Goal: Task Accomplishment & Management: Use online tool/utility

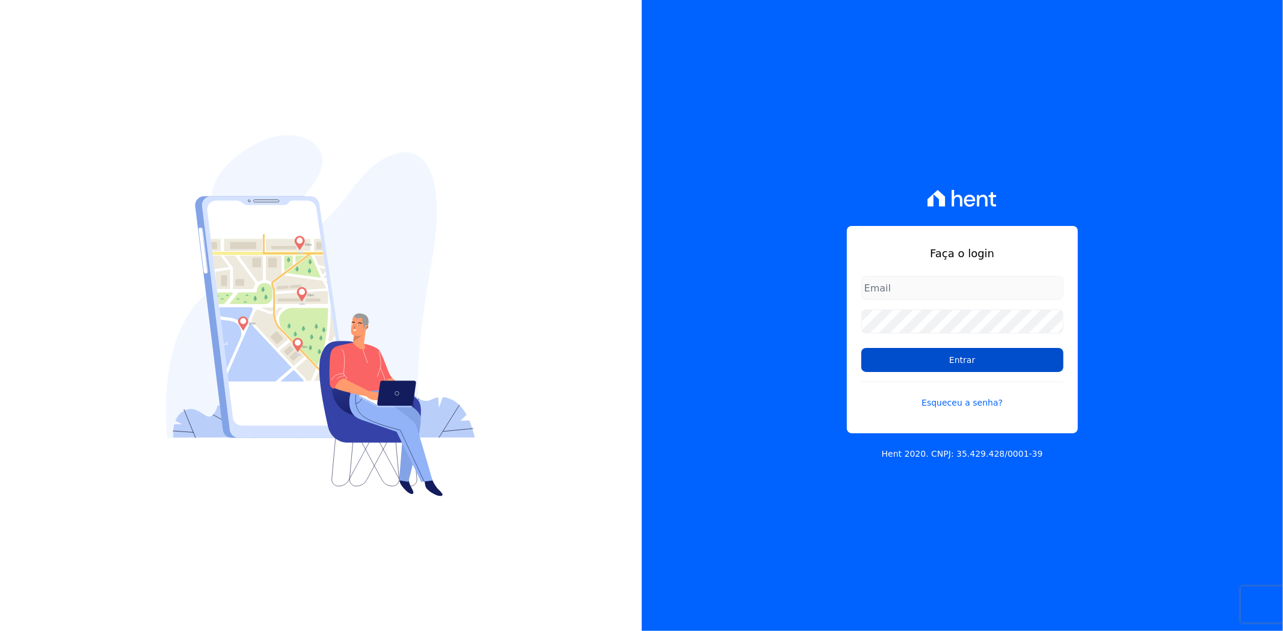
type input "andreza.sousa@grupoctv.com.br"
click at [958, 364] on input "Entrar" at bounding box center [962, 360] width 202 height 24
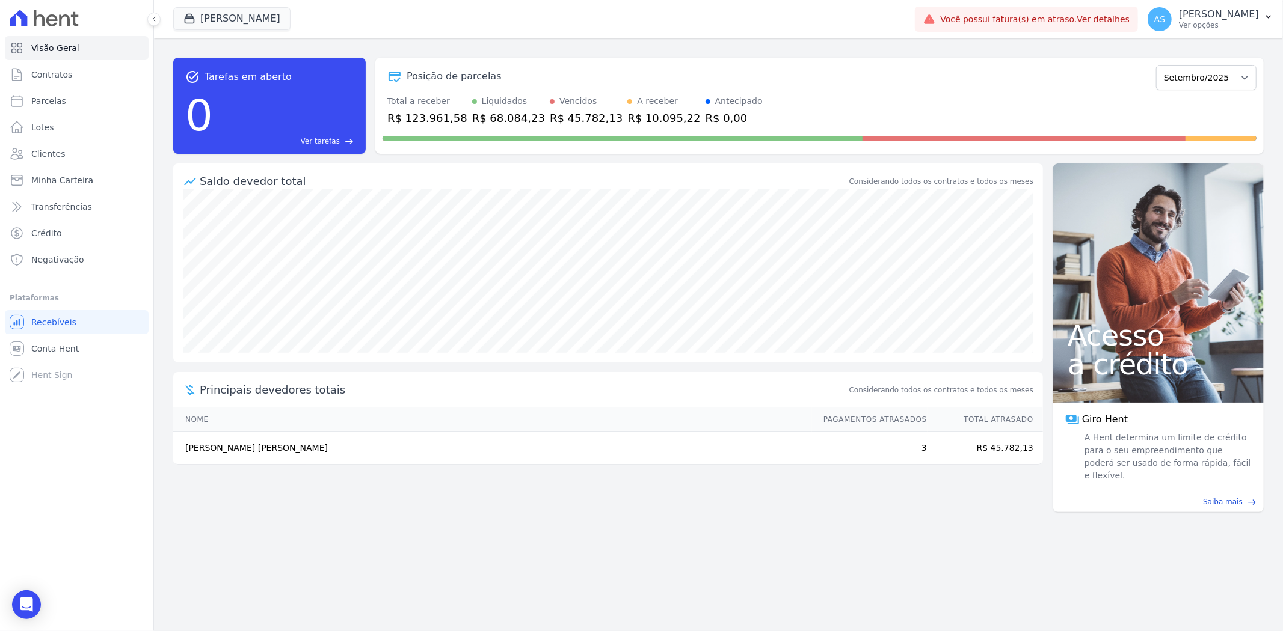
click at [1121, 18] on link "Ver detalhes" at bounding box center [1103, 19] width 53 height 10
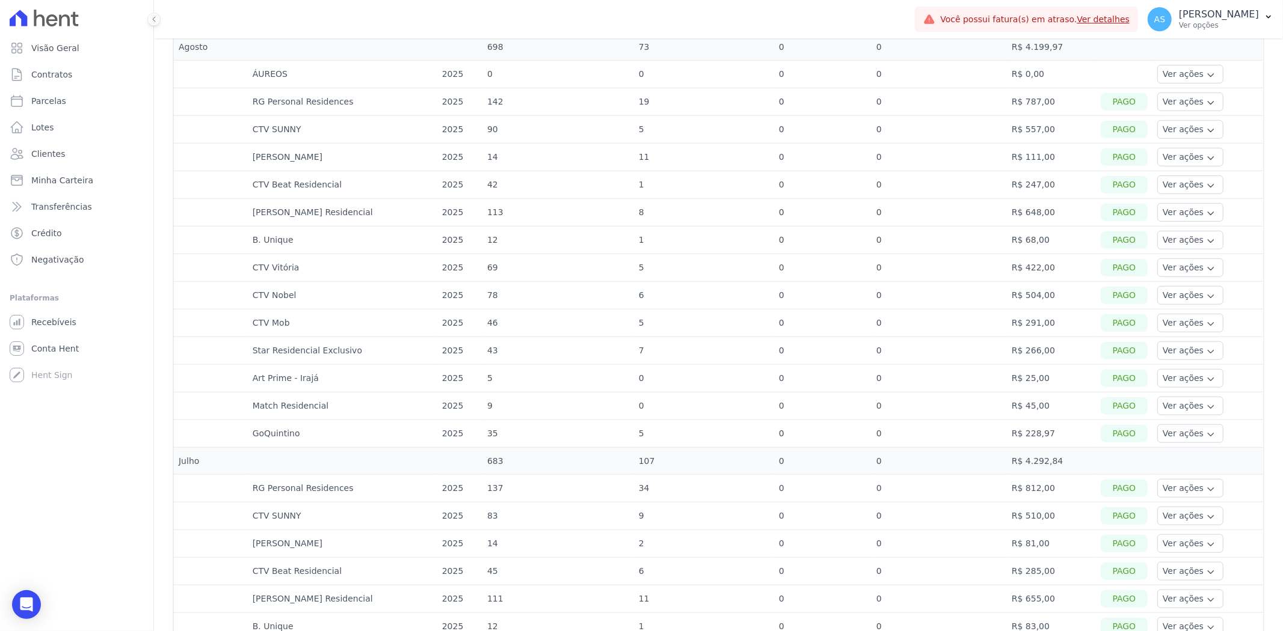
scroll to position [735, 0]
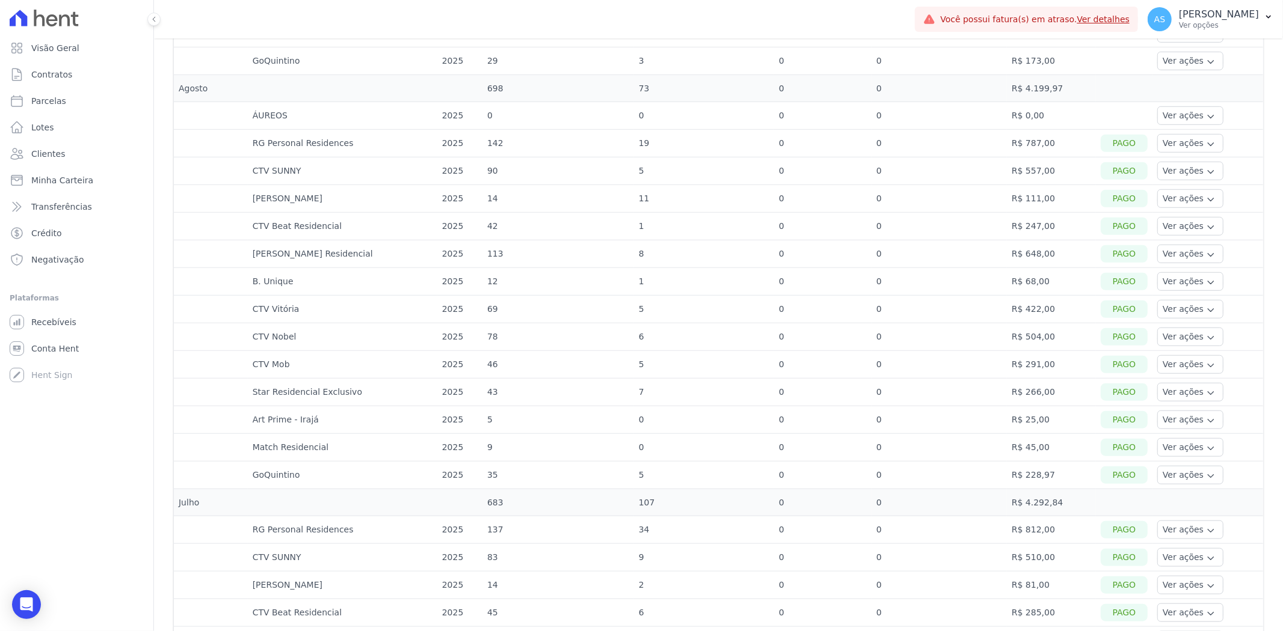
click at [1115, 19] on link "Ver detalhes" at bounding box center [1103, 19] width 53 height 10
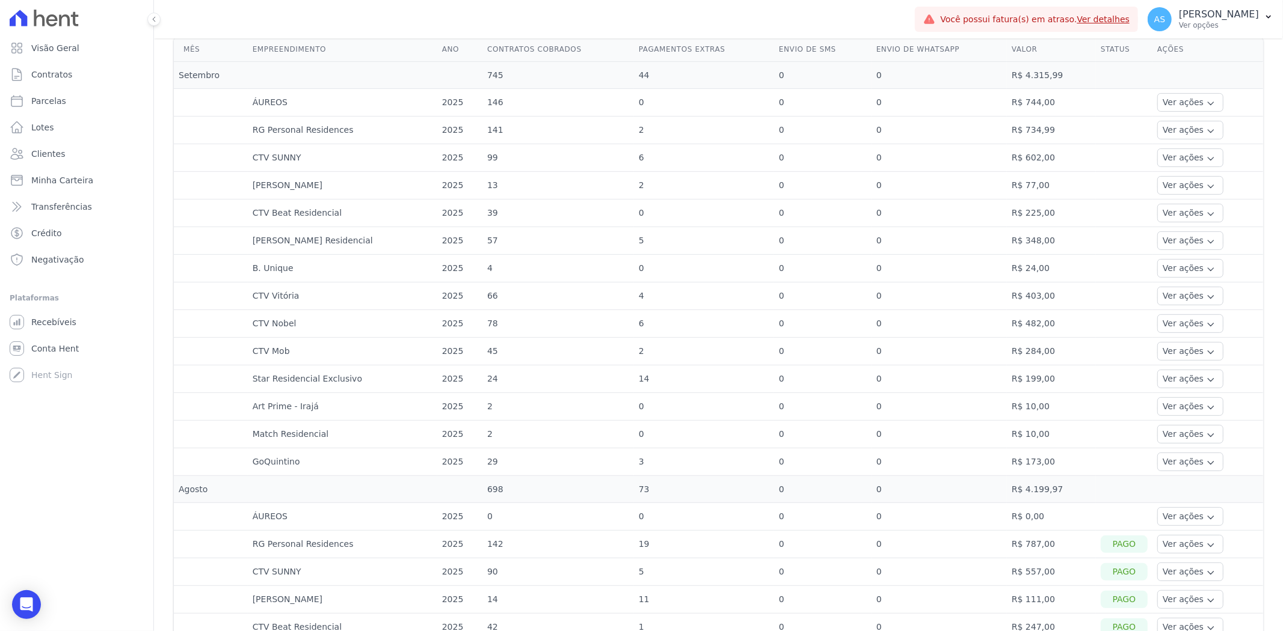
scroll to position [0, 0]
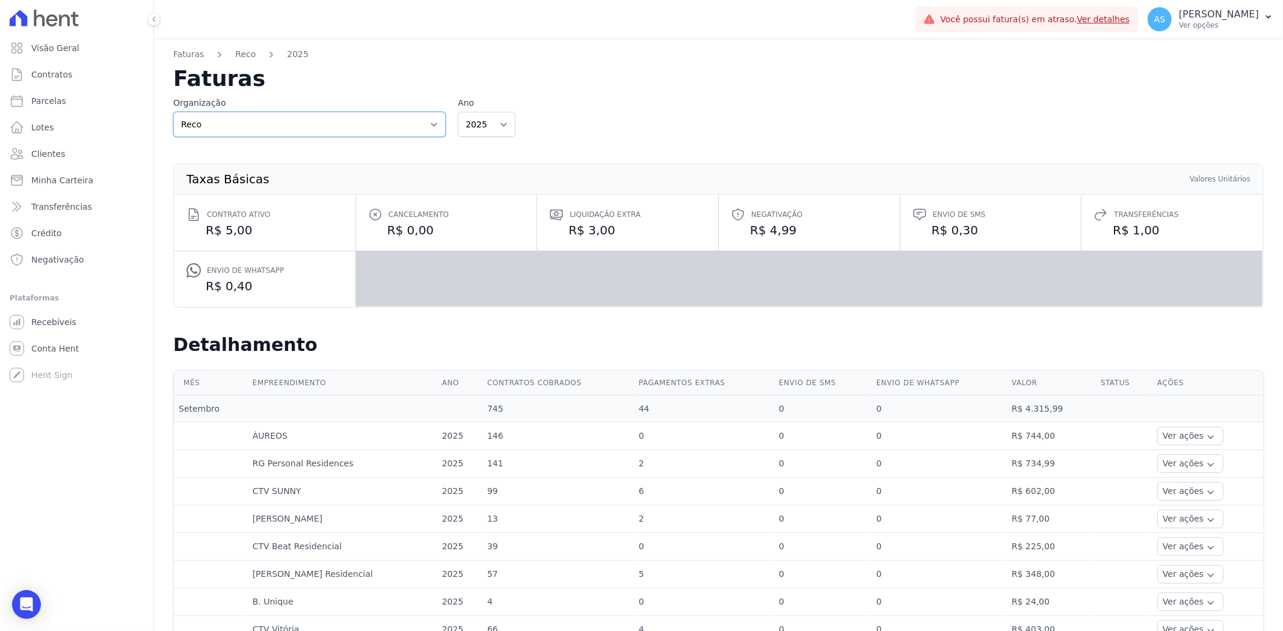
click at [429, 124] on select "Reco Reco - Ghia" at bounding box center [309, 124] width 272 height 25
select select "86851434-f936-4fca-89cf-a191b169b558"
click at [173, 112] on select "Reco Reco - Ghia" at bounding box center [309, 124] width 272 height 25
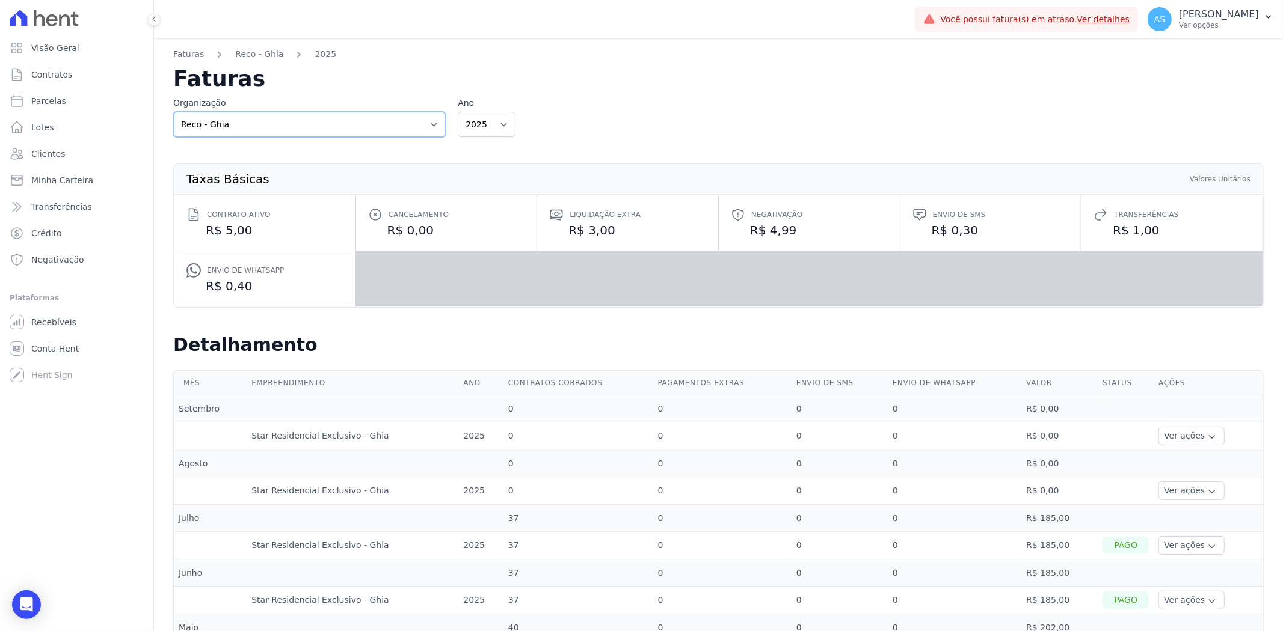
click at [429, 121] on select "Reco Reco - Ghia" at bounding box center [309, 124] width 272 height 25
select select "c2b56acc-f753-4c89-b5ec-8a1c42e58216"
click at [173, 112] on select "Reco Reco - Ghia" at bounding box center [309, 124] width 272 height 25
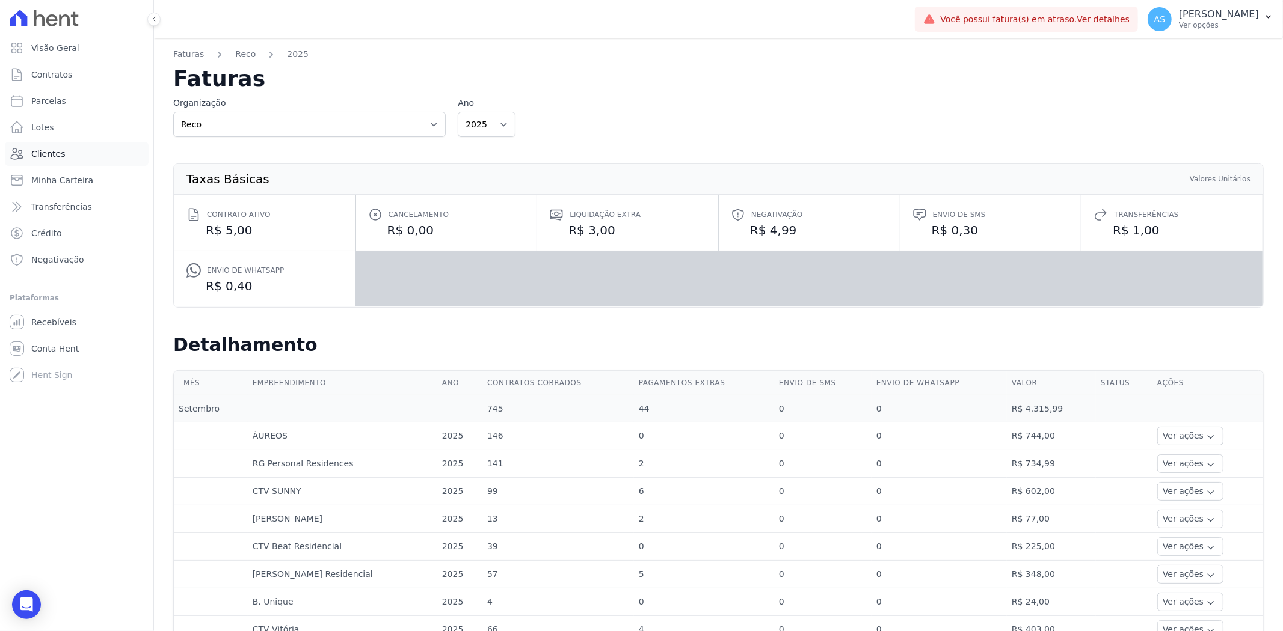
click at [50, 153] on span "Clientes" at bounding box center [48, 154] width 34 height 12
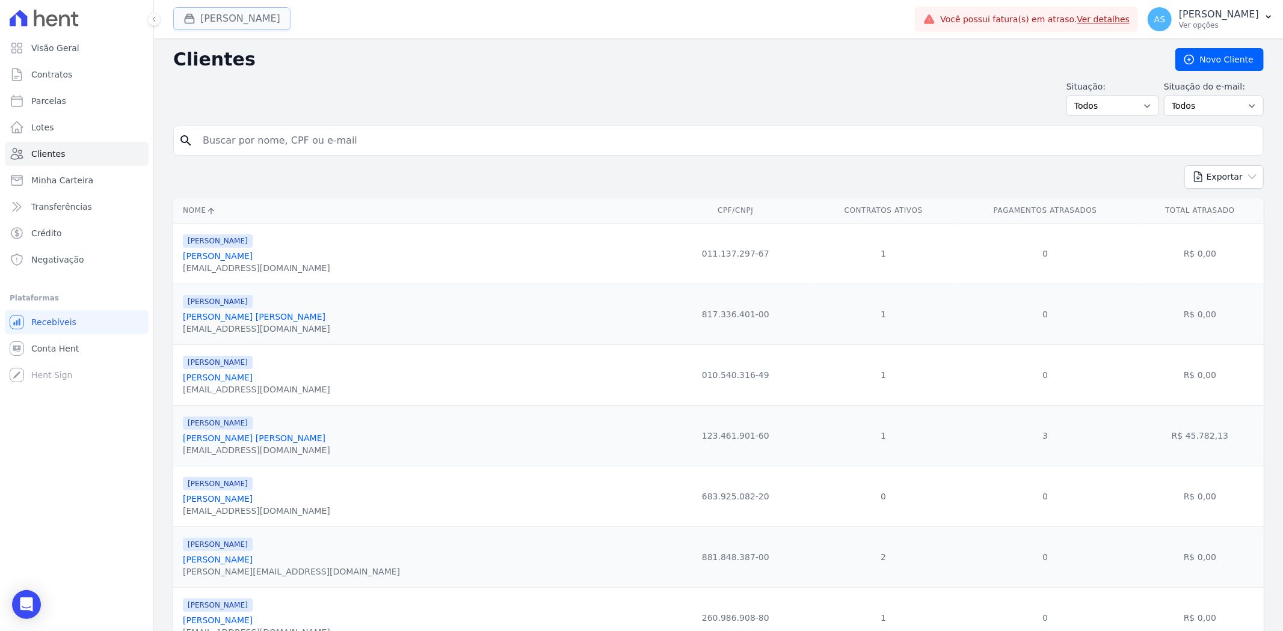
click at [221, 22] on button "[PERSON_NAME]" at bounding box center [231, 18] width 117 height 23
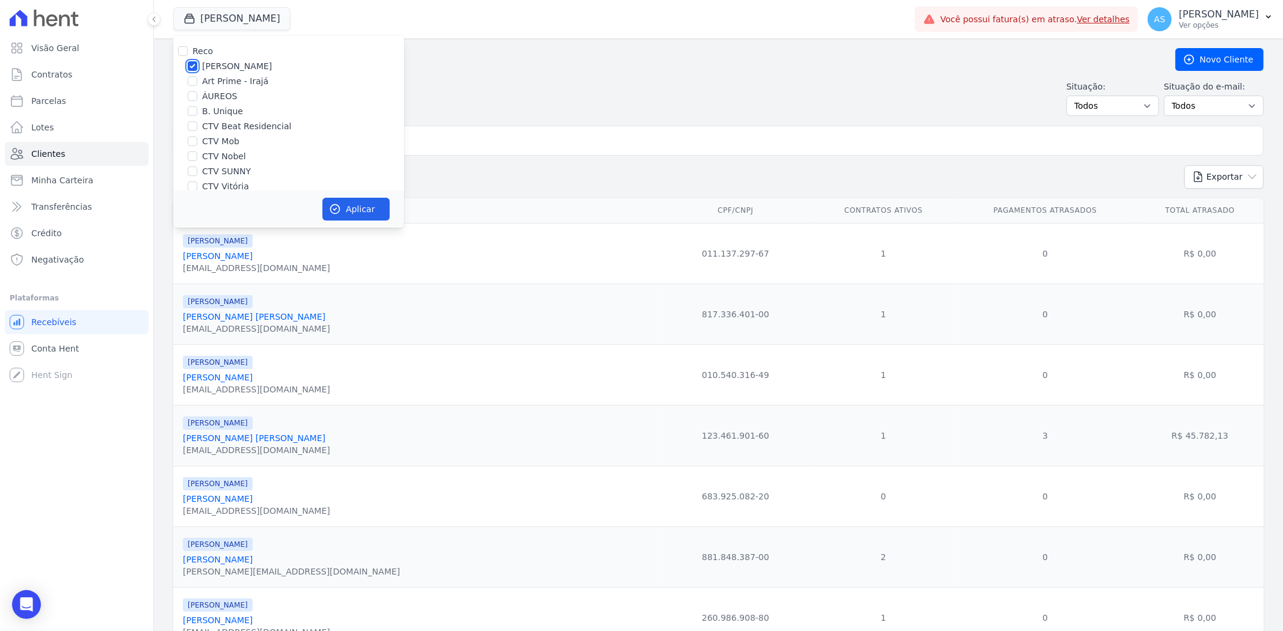
click at [194, 63] on input "[PERSON_NAME]" at bounding box center [193, 66] width 10 height 10
checkbox input "false"
click at [230, 146] on label "Star Residencial Exclusivo" at bounding box center [256, 147] width 109 height 13
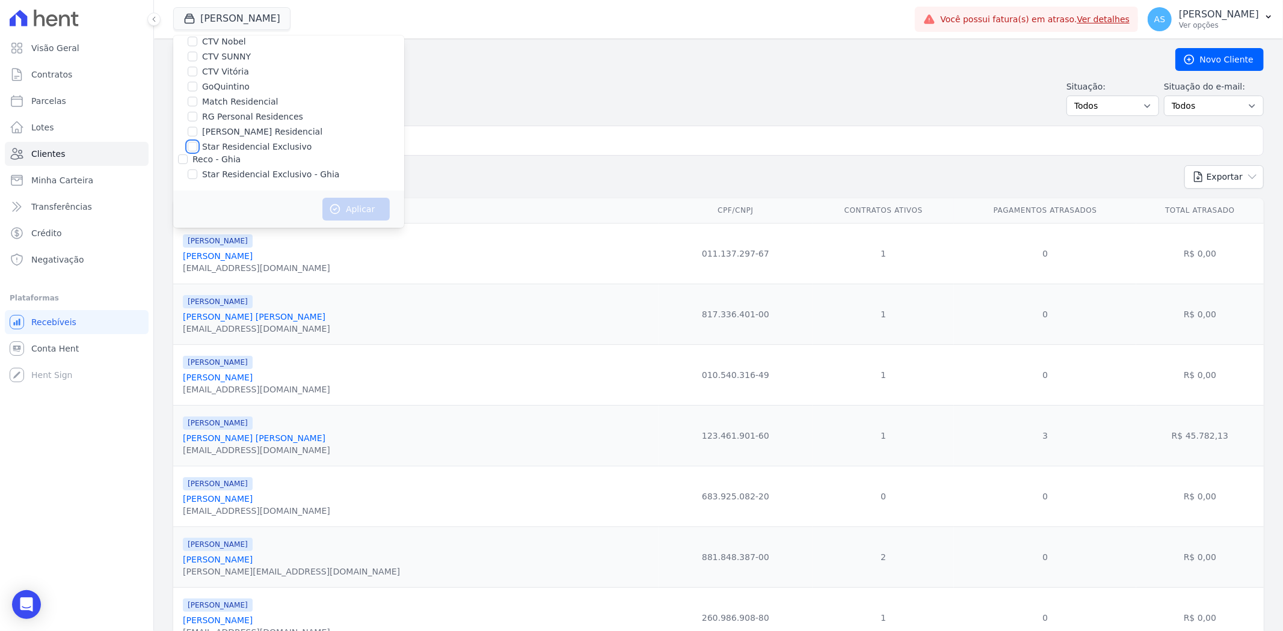
click at [197, 146] on input "Star Residencial Exclusivo" at bounding box center [193, 147] width 10 height 10
checkbox input "true"
click at [213, 173] on label "Star Residencial Exclusivo - Ghia" at bounding box center [270, 174] width 137 height 13
click at [197, 173] on input "Star Residencial Exclusivo - Ghia" at bounding box center [193, 175] width 10 height 10
checkbox input "true"
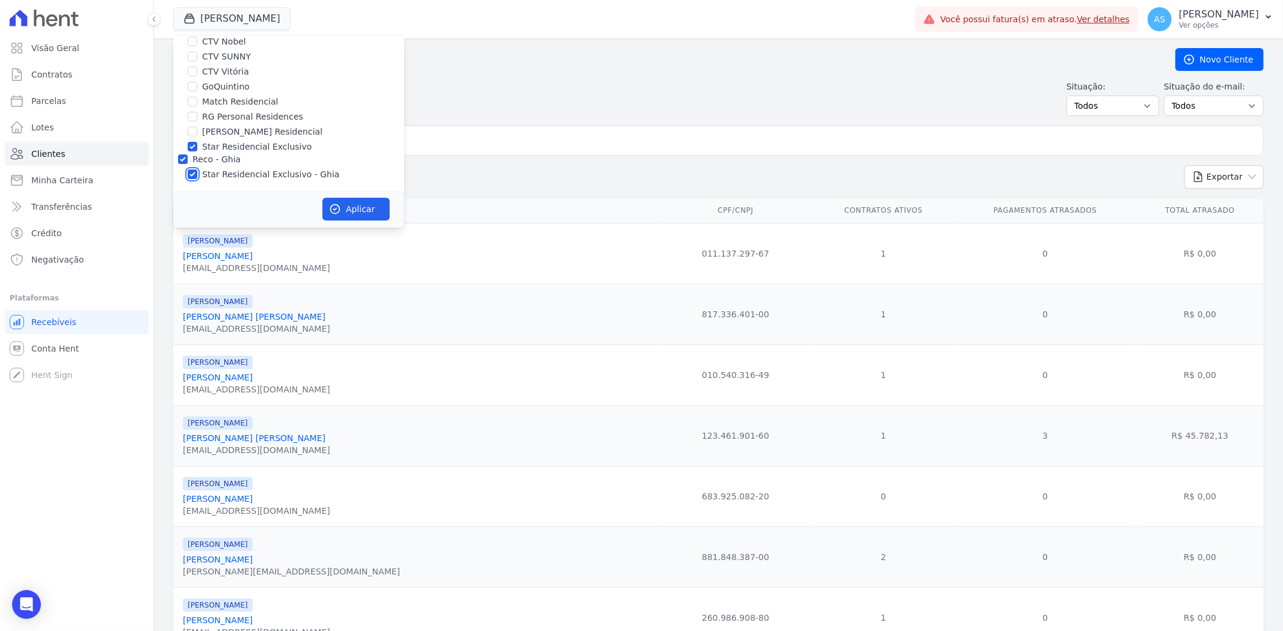
checkbox input "true"
click at [342, 209] on button "Aplicar" at bounding box center [355, 209] width 67 height 23
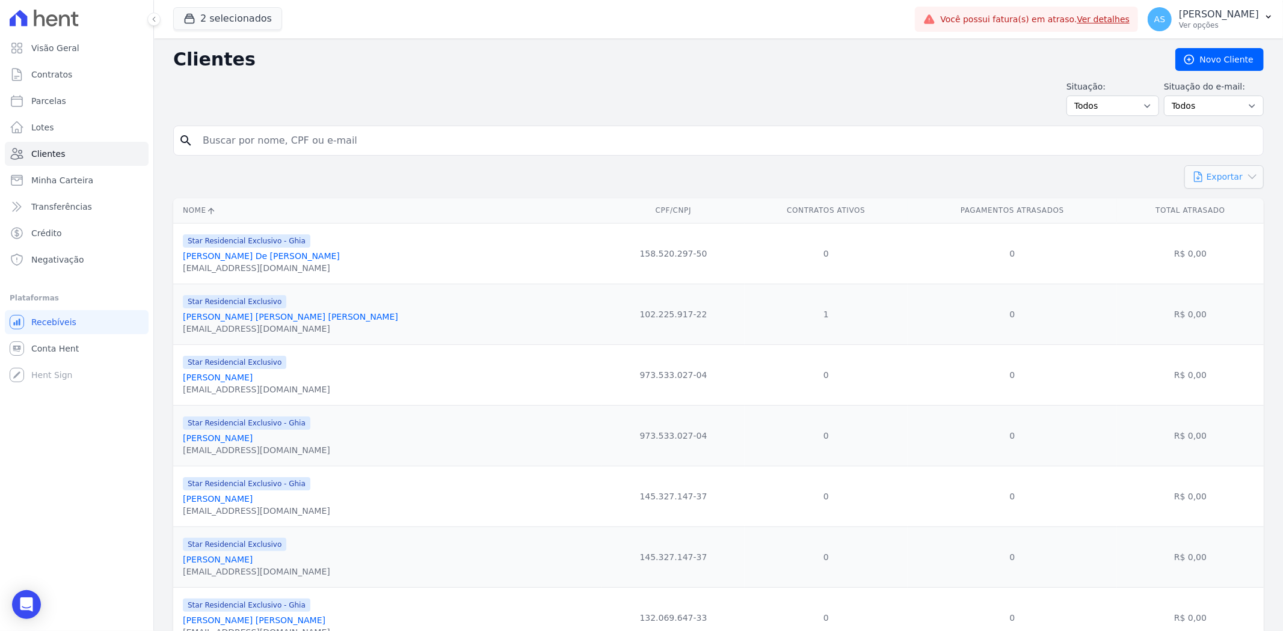
click at [1246, 175] on icon "button" at bounding box center [1252, 177] width 12 height 12
click at [1229, 222] on span "CSV" at bounding box center [1233, 227] width 17 height 10
click at [55, 179] on span "Minha Carteira" at bounding box center [62, 180] width 62 height 12
click at [231, 20] on button "2 selecionados" at bounding box center [227, 18] width 109 height 23
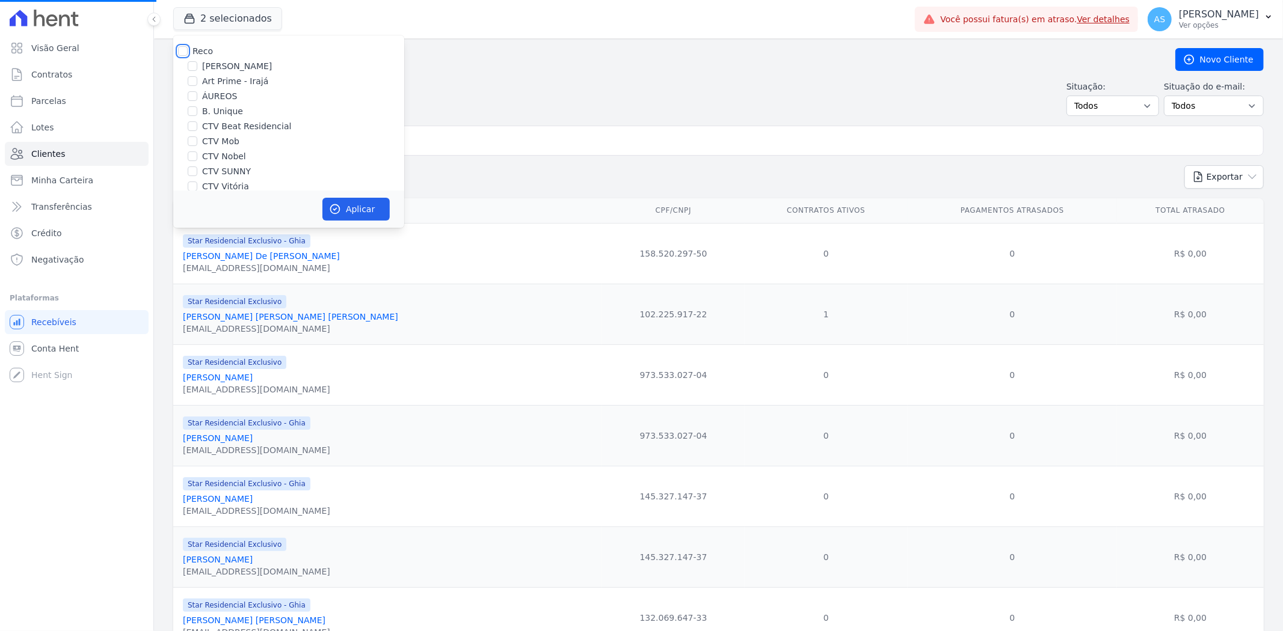
click at [183, 52] on input "Reco" at bounding box center [183, 51] width 10 height 10
checkbox input "true"
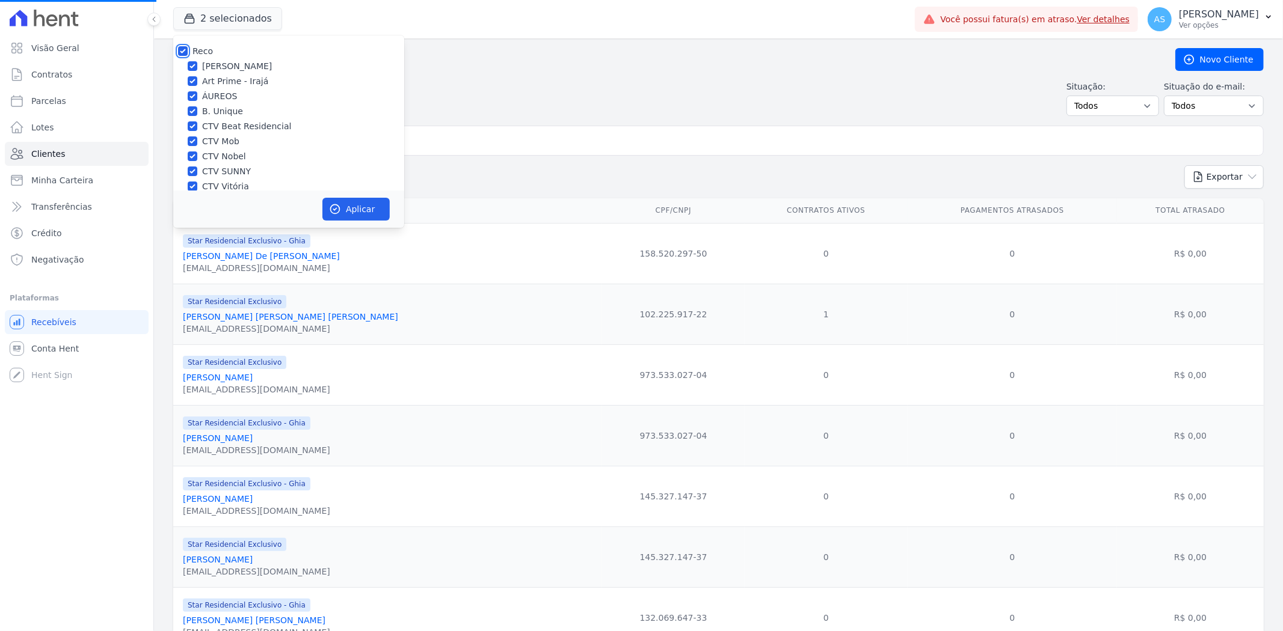
checkbox input "true"
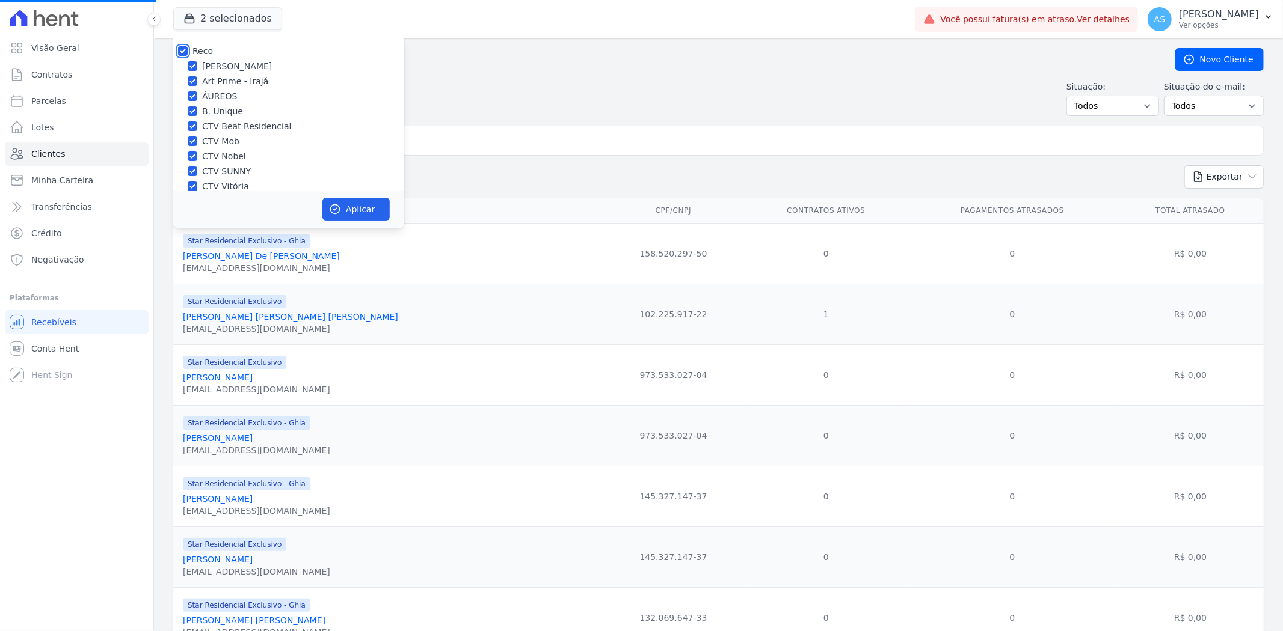
checkbox input "true"
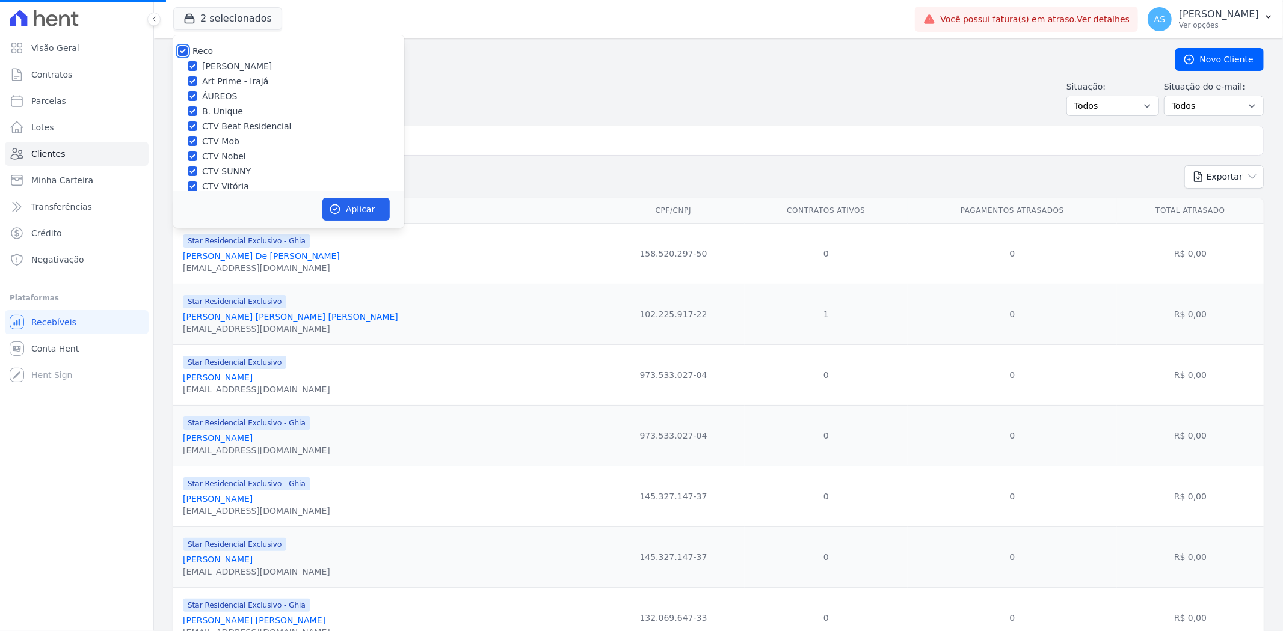
scroll to position [115, 0]
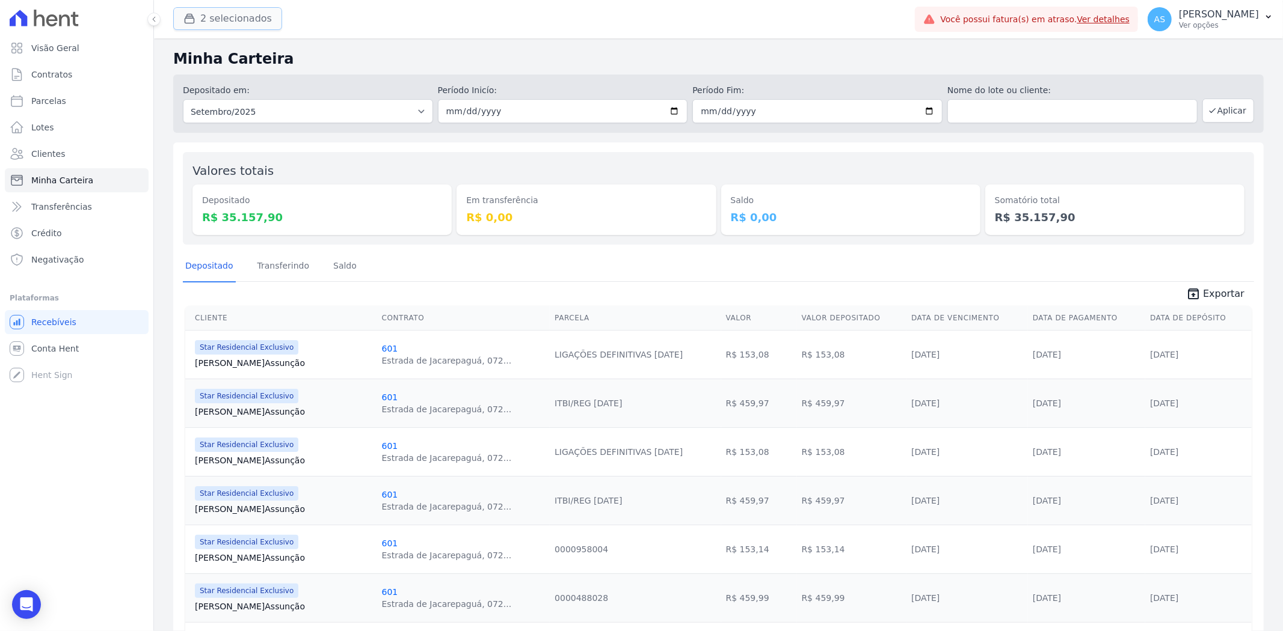
click at [241, 17] on button "2 selecionados" at bounding box center [227, 18] width 109 height 23
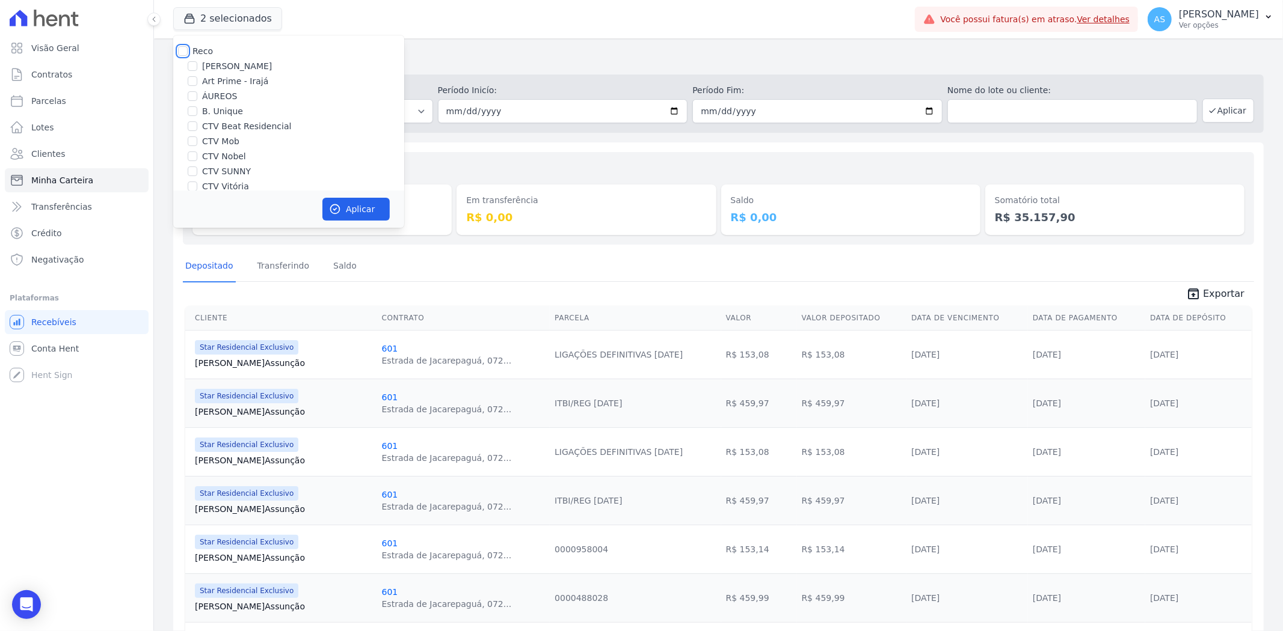
click at [185, 51] on input "Reco" at bounding box center [183, 51] width 10 height 10
checkbox input "true"
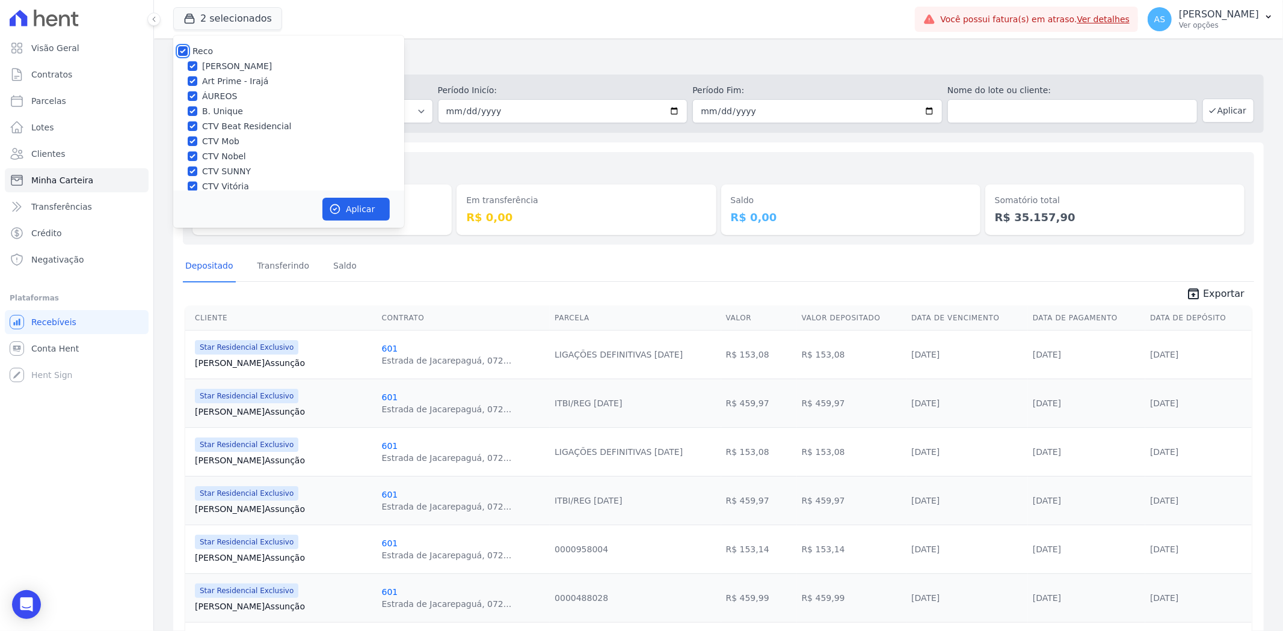
checkbox input "true"
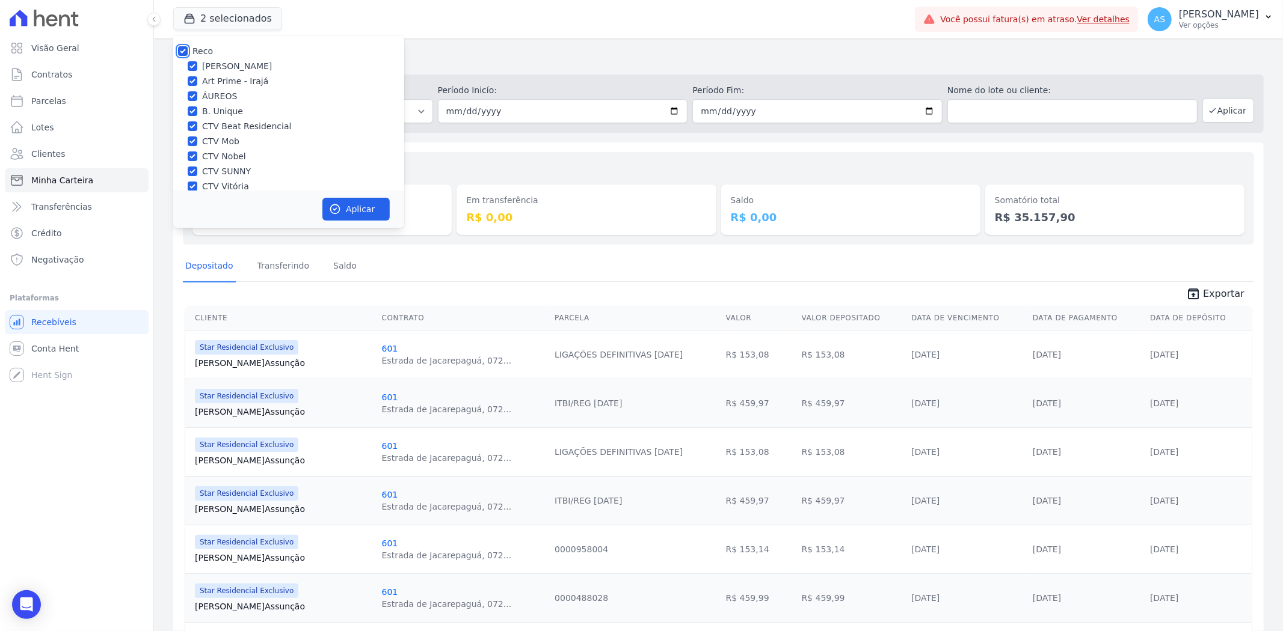
checkbox input "true"
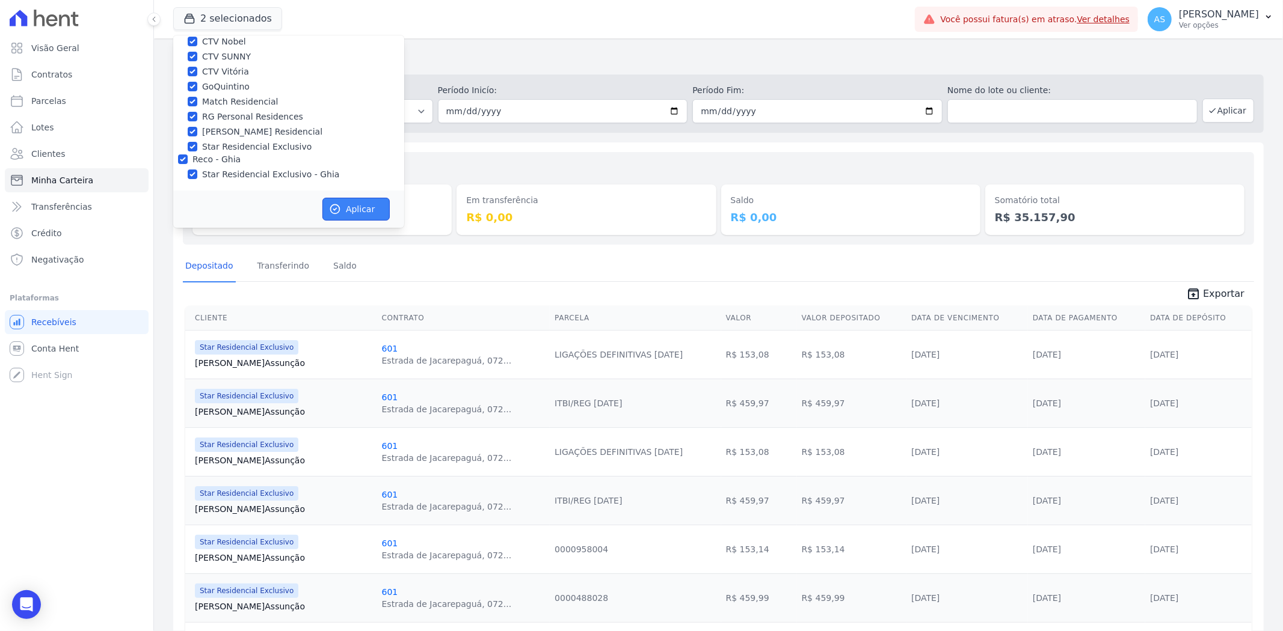
click at [363, 211] on button "Aplicar" at bounding box center [355, 209] width 67 height 23
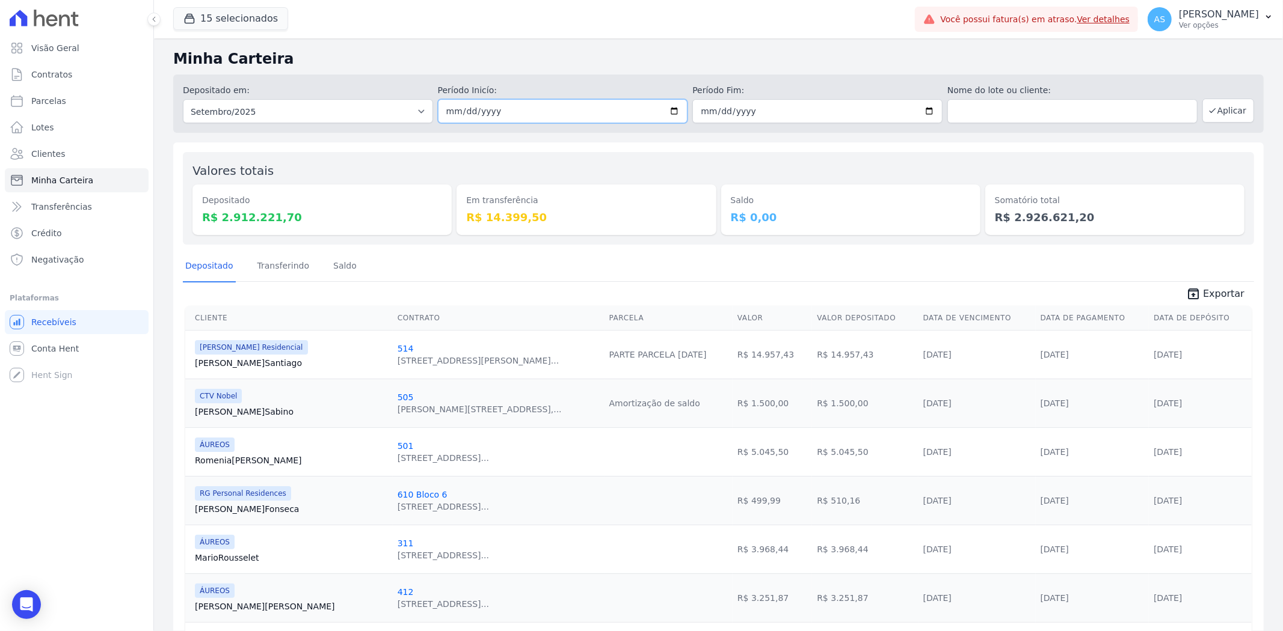
click at [668, 109] on input "2025-09-01" at bounding box center [563, 111] width 250 height 24
type input "2025-09-25"
click at [921, 109] on input "2025-09-30" at bounding box center [817, 111] width 250 height 24
type input "2025-09-25"
click at [1207, 115] on button "Aplicar" at bounding box center [1228, 111] width 52 height 24
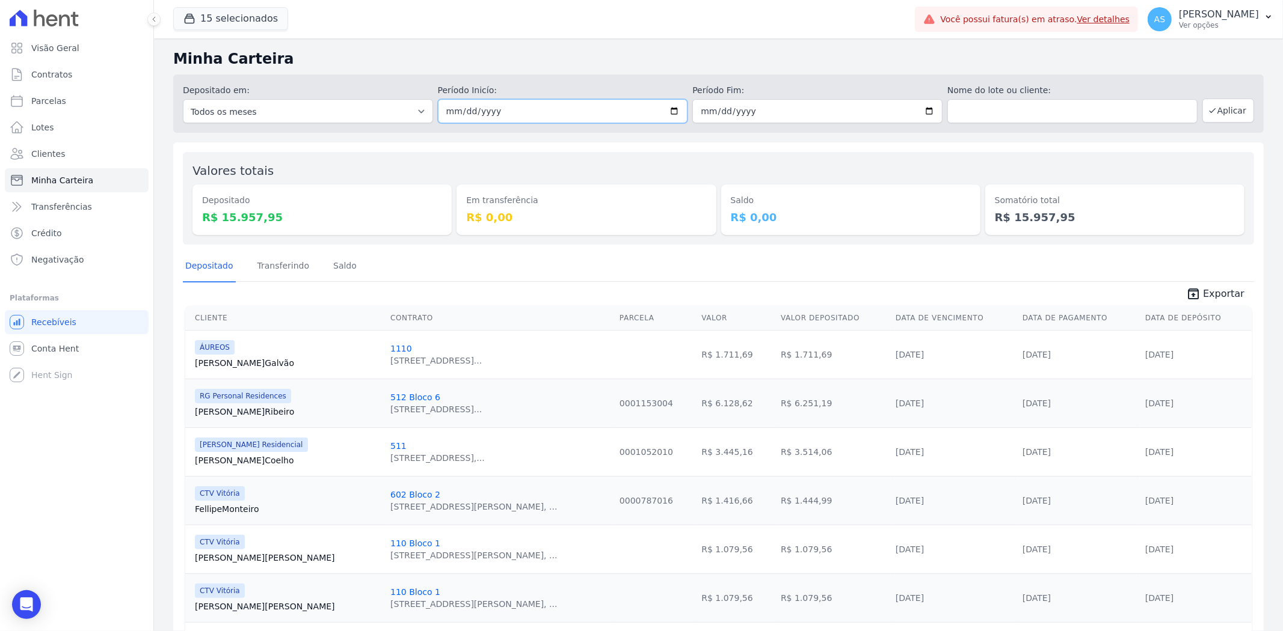
click at [671, 111] on input "[DATE]" at bounding box center [563, 111] width 250 height 24
type input "[DATE]"
click at [928, 111] on input "[DATE]" at bounding box center [817, 111] width 250 height 24
type input "[DATE]"
click at [1231, 110] on button "Aplicar" at bounding box center [1228, 111] width 52 height 24
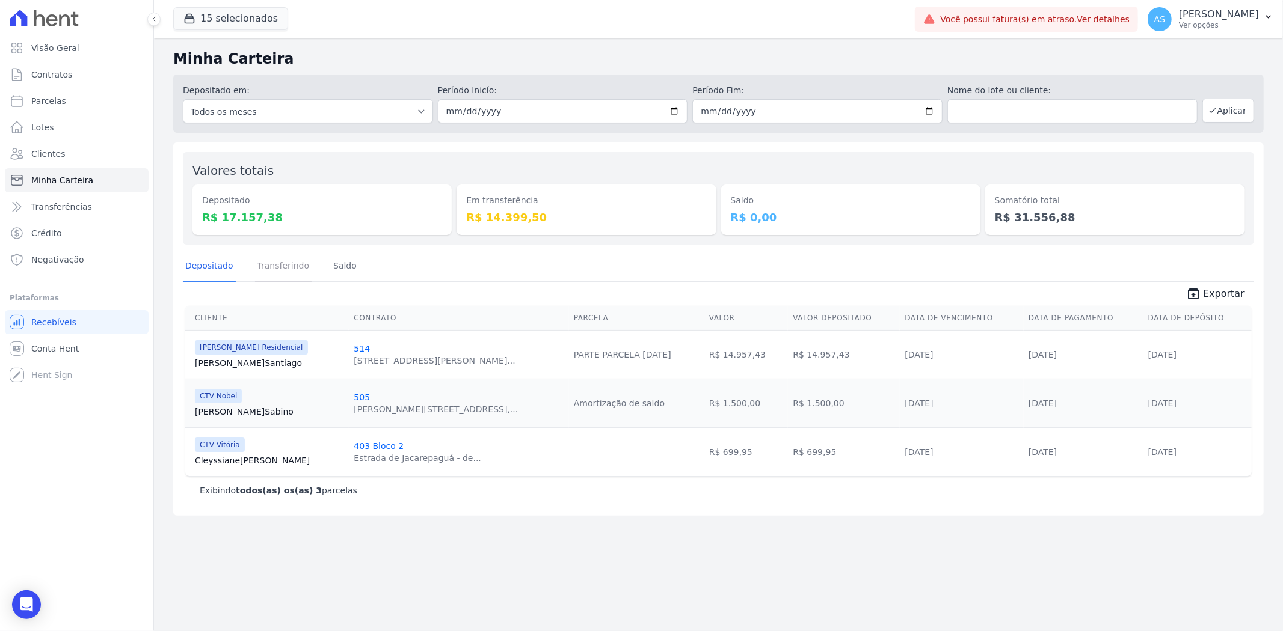
click at [266, 265] on link "Transferindo" at bounding box center [283, 266] width 57 height 31
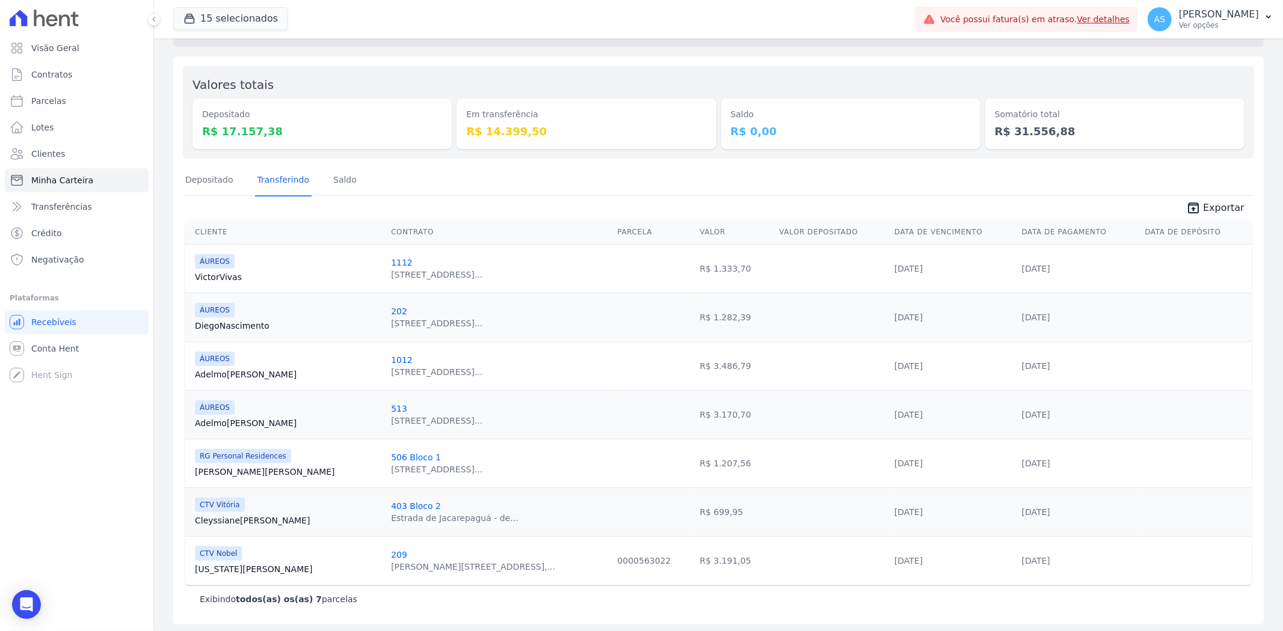
scroll to position [88, 0]
click at [194, 182] on link "Depositado" at bounding box center [209, 178] width 53 height 31
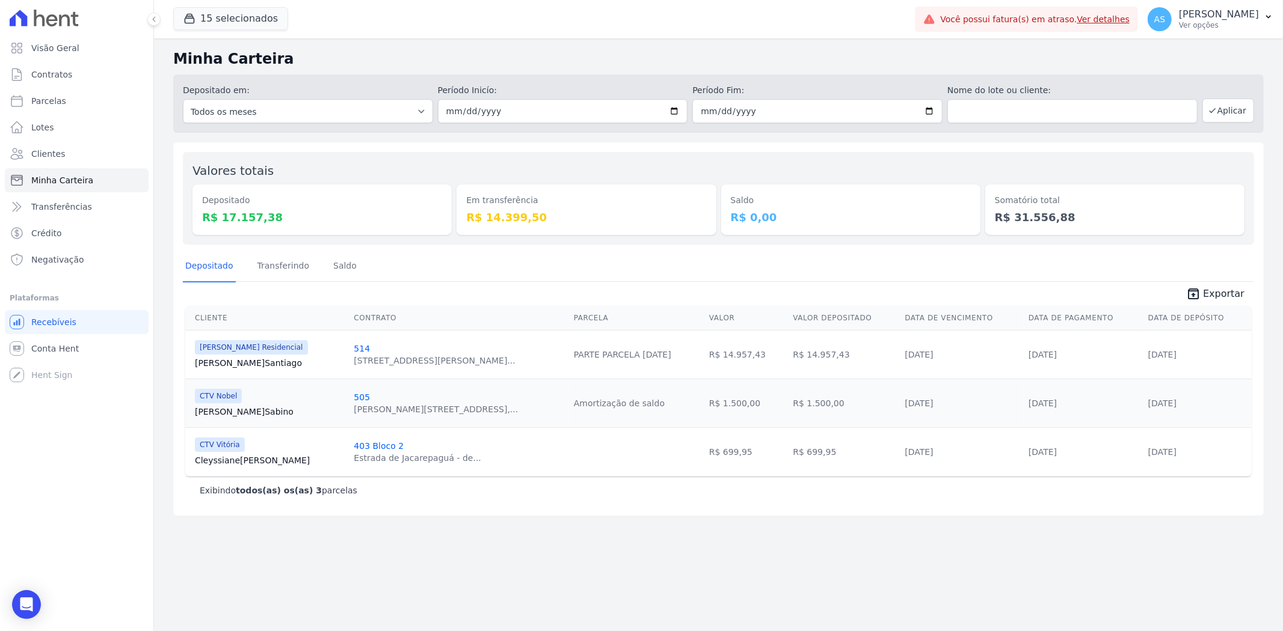
click at [1216, 296] on span "Exportar" at bounding box center [1223, 294] width 41 height 14
click at [266, 266] on link "Transferindo" at bounding box center [283, 266] width 57 height 31
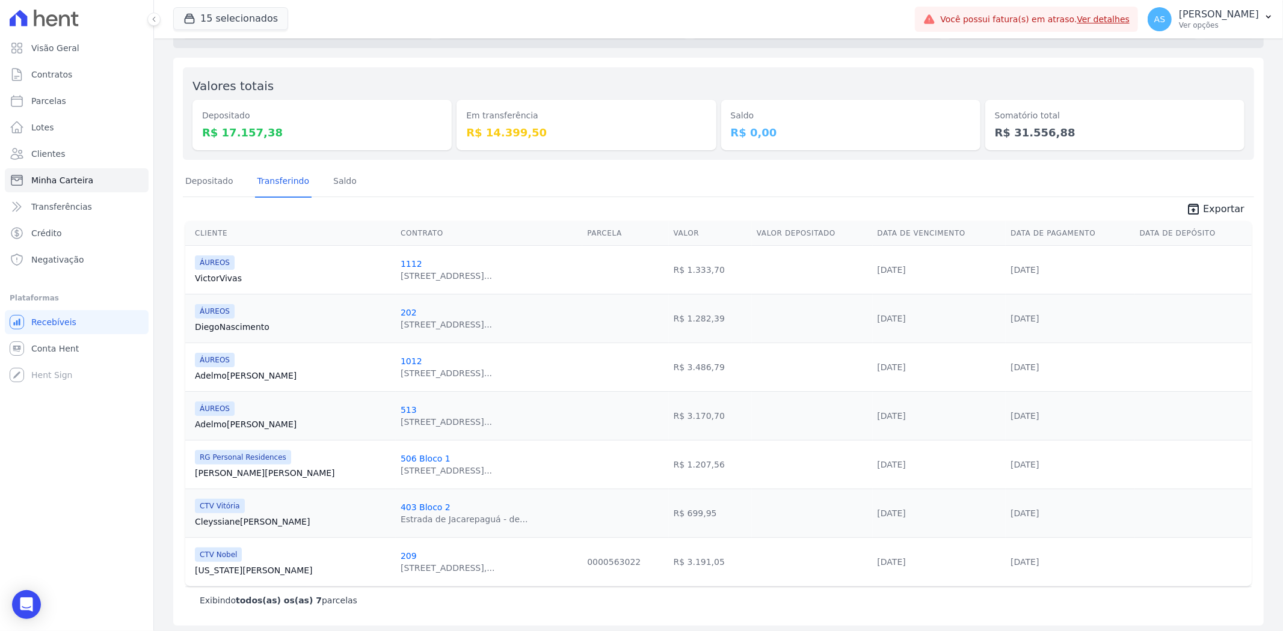
scroll to position [88, 0]
click at [1261, 14] on button "AS Andreza Sousa Ver opções" at bounding box center [1210, 19] width 145 height 34
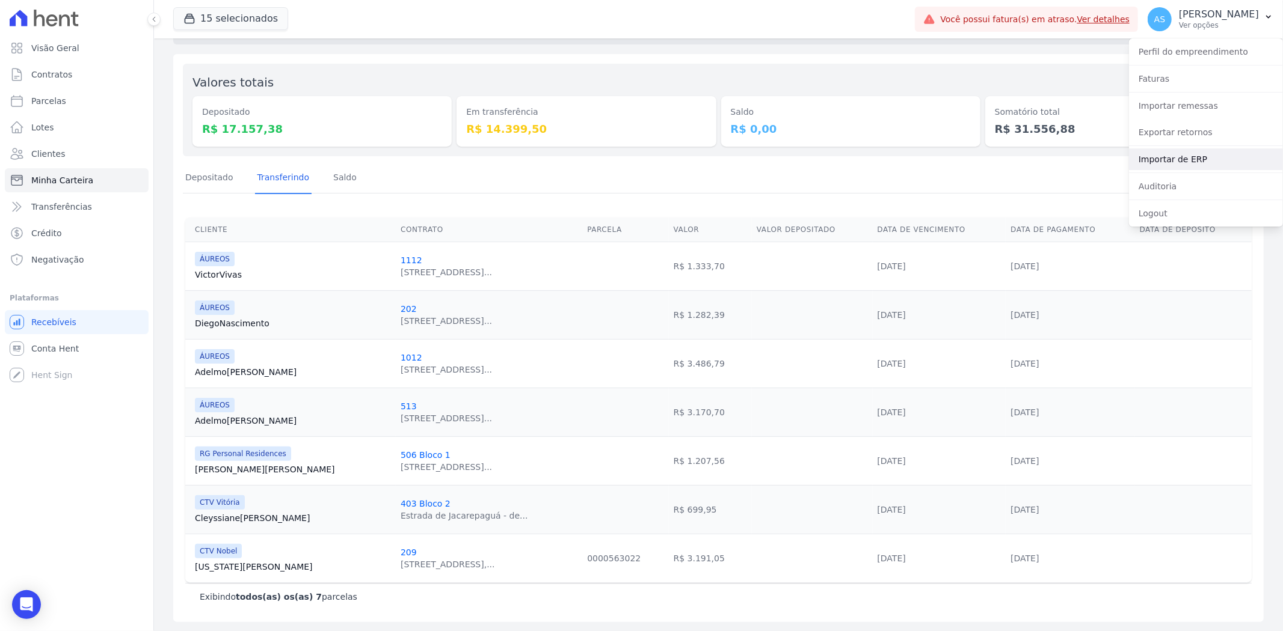
click at [1164, 159] on link "Importar de ERP" at bounding box center [1206, 160] width 154 height 22
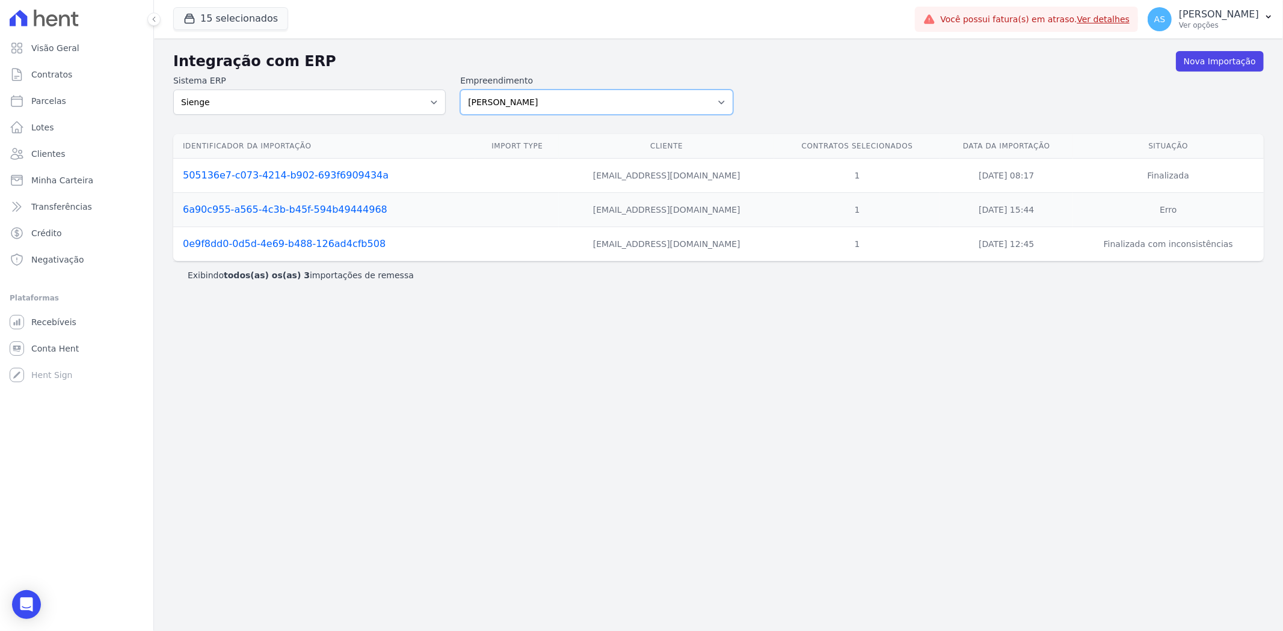
click at [725, 97] on select "Amaré Arpoador Art Prime - Irajá ÁUREOS B. Unique CTV Beat Residencial CTV Mob …" at bounding box center [596, 102] width 272 height 25
select select "b40e9934-6b73-40ef-8d2a-77d454a24c5c"
click at [460, 90] on select "Amaré Arpoador Art Prime - Irajá ÁUREOS B. Unique CTV Beat Residencial CTV Mob …" at bounding box center [596, 102] width 272 height 25
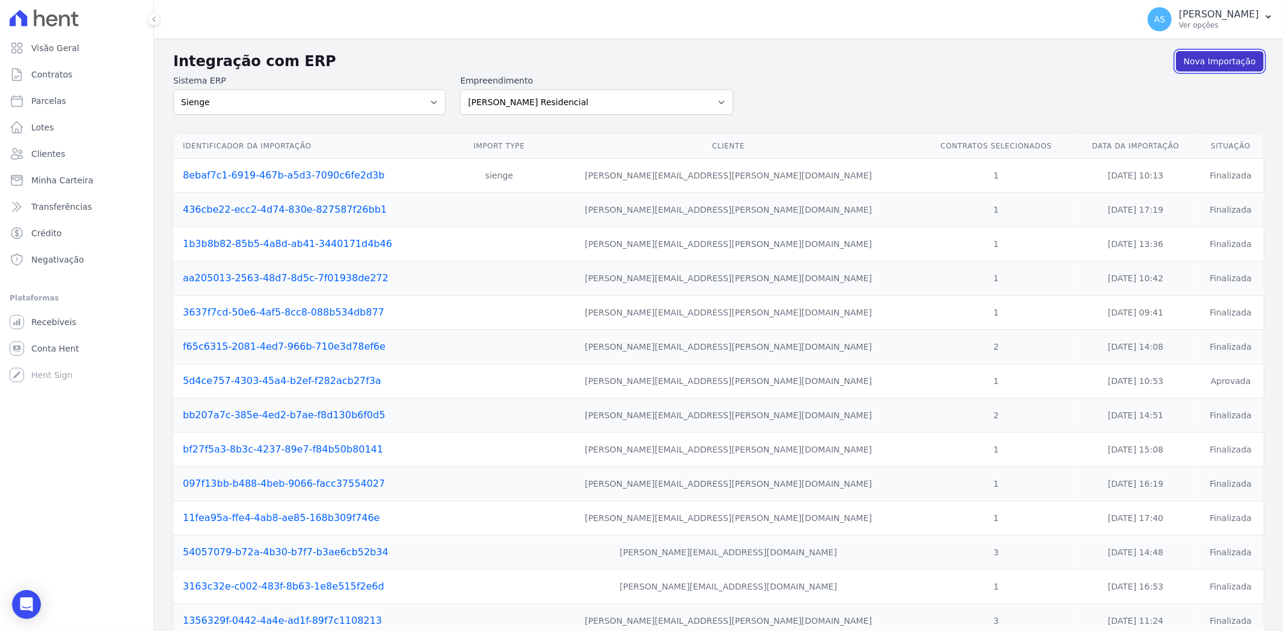
click at [1213, 55] on link "Nova Importação" at bounding box center [1220, 61] width 88 height 20
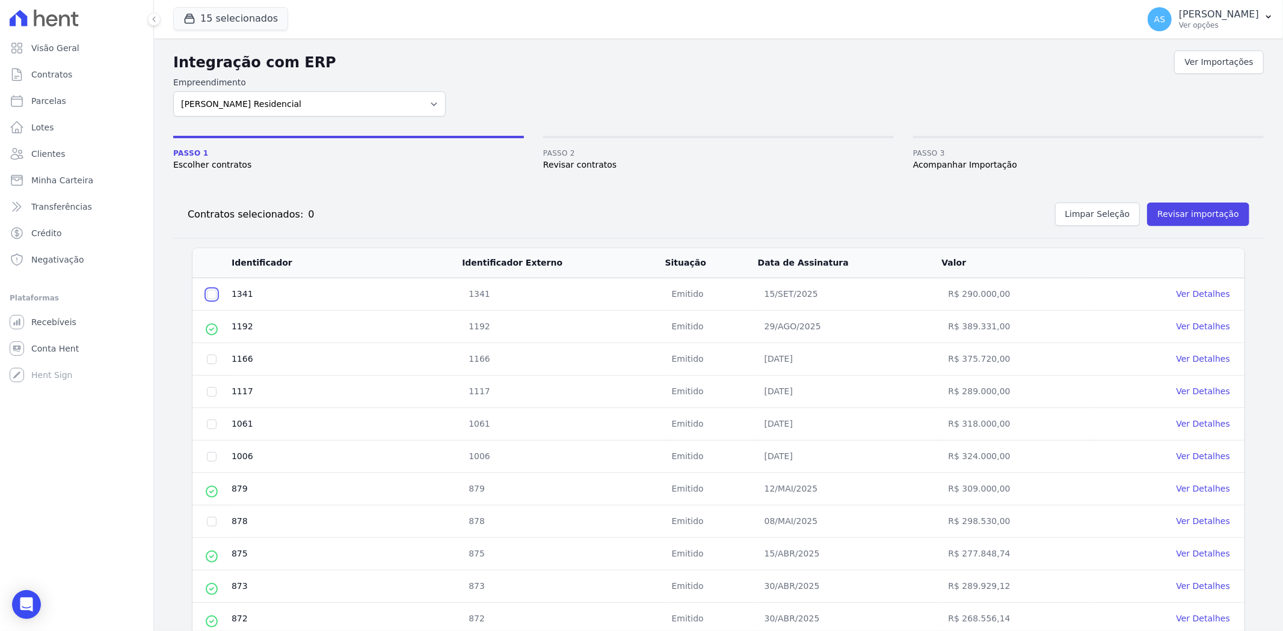
click at [215, 297] on input "checkbox" at bounding box center [212, 295] width 10 height 10
checkbox input "true"
click at [1195, 210] on button "Revisar importação" at bounding box center [1198, 214] width 102 height 23
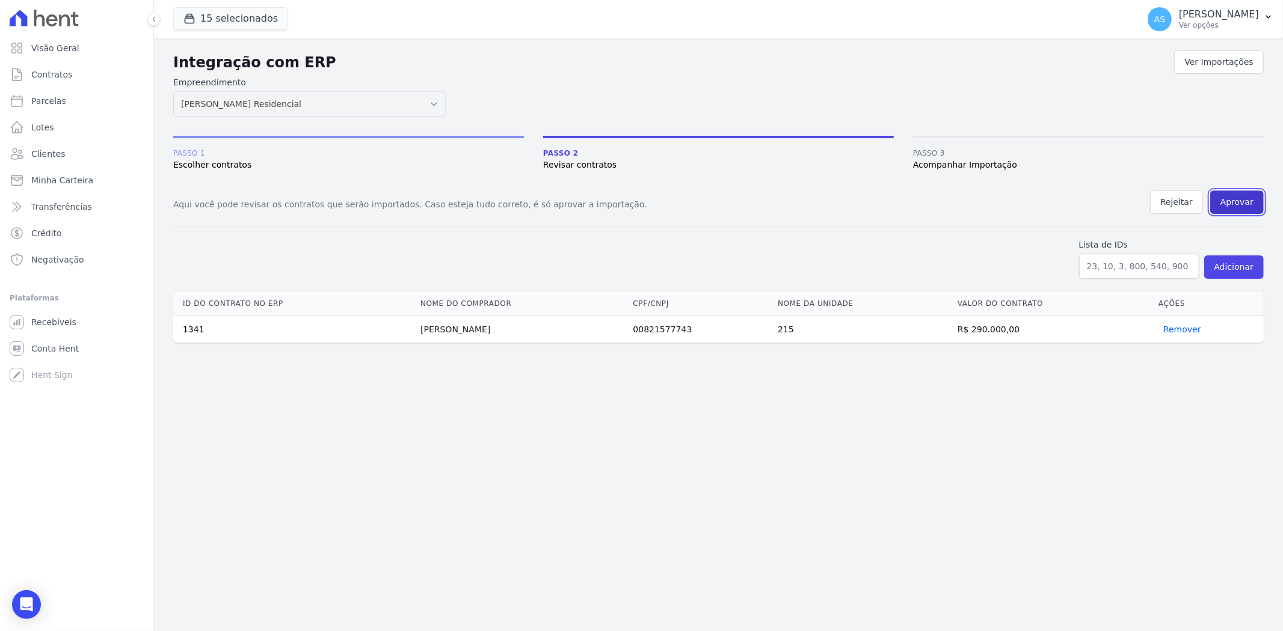
click at [1240, 198] on button "Aprovar" at bounding box center [1237, 202] width 54 height 23
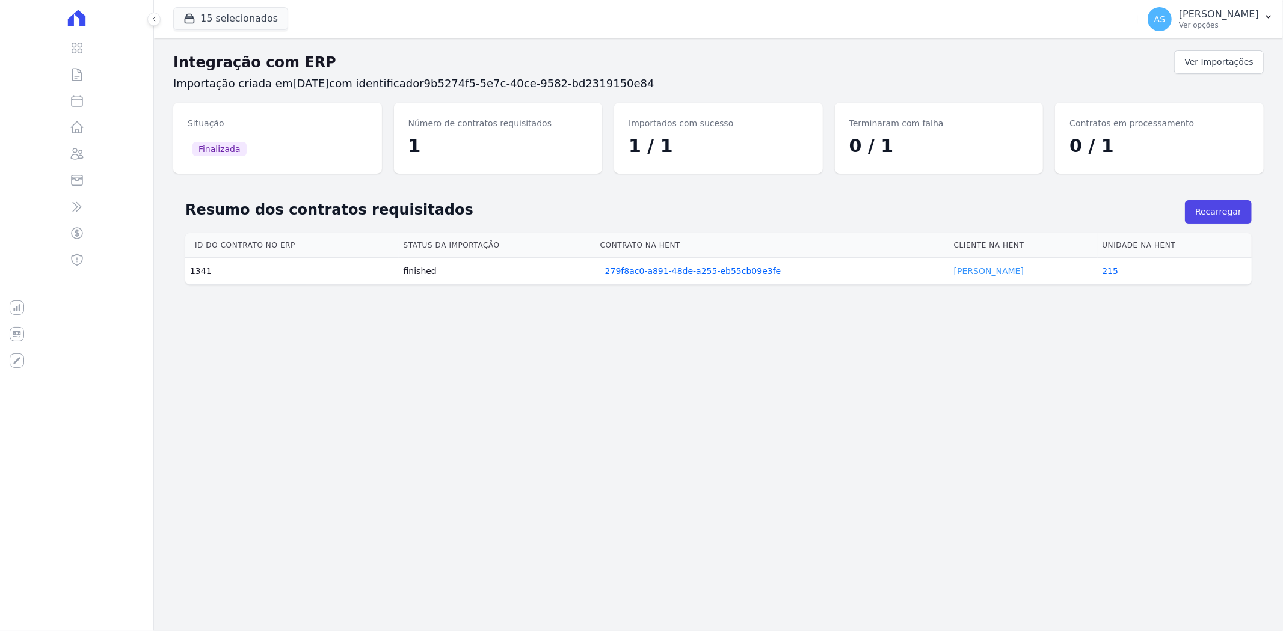
click at [978, 268] on link "[PERSON_NAME]" at bounding box center [989, 271] width 70 height 10
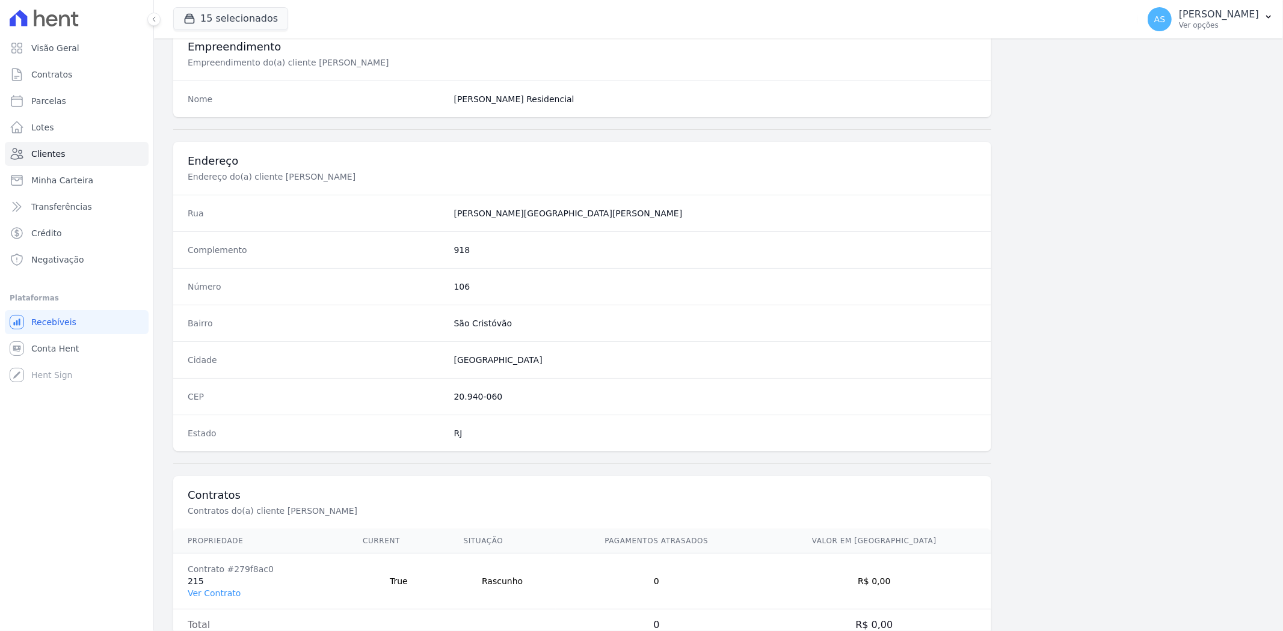
scroll to position [495, 0]
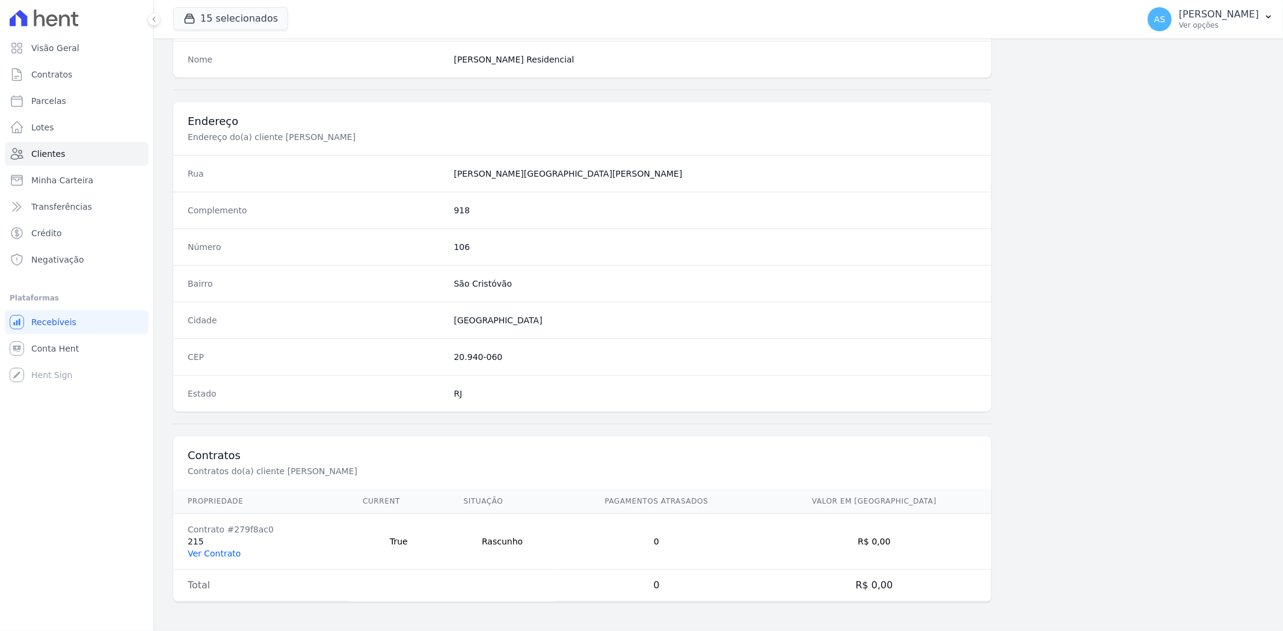
click at [197, 550] on link "Ver Contrato" at bounding box center [214, 554] width 53 height 10
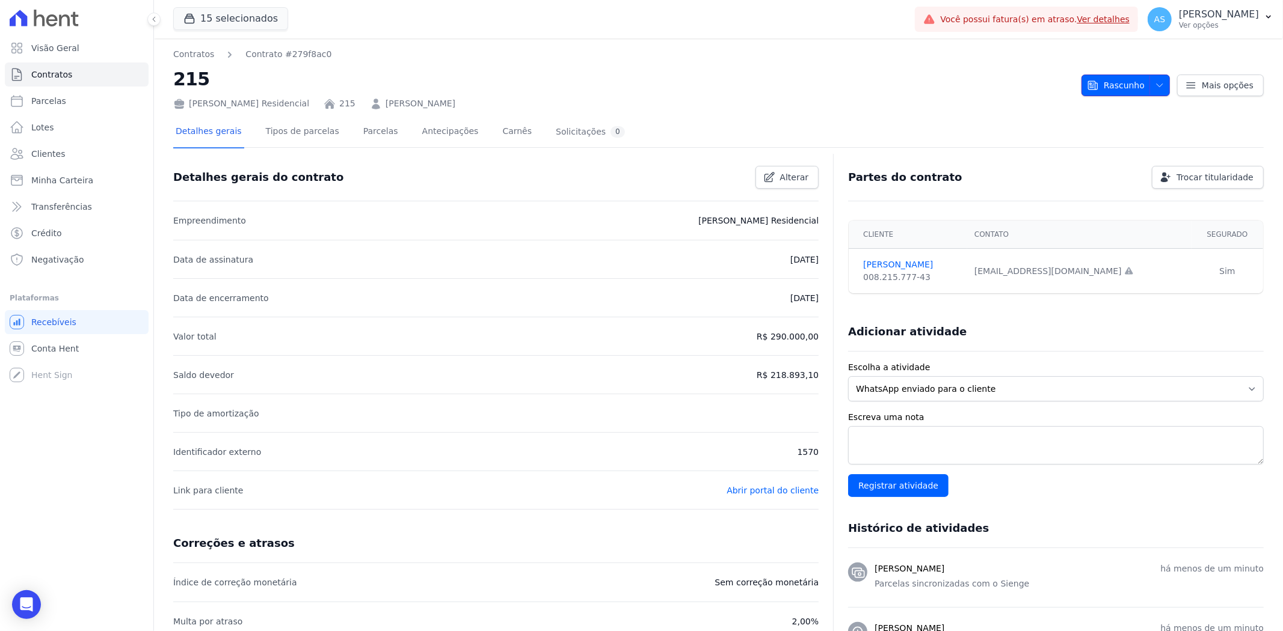
click at [1154, 87] on icon "button" at bounding box center [1159, 86] width 10 height 10
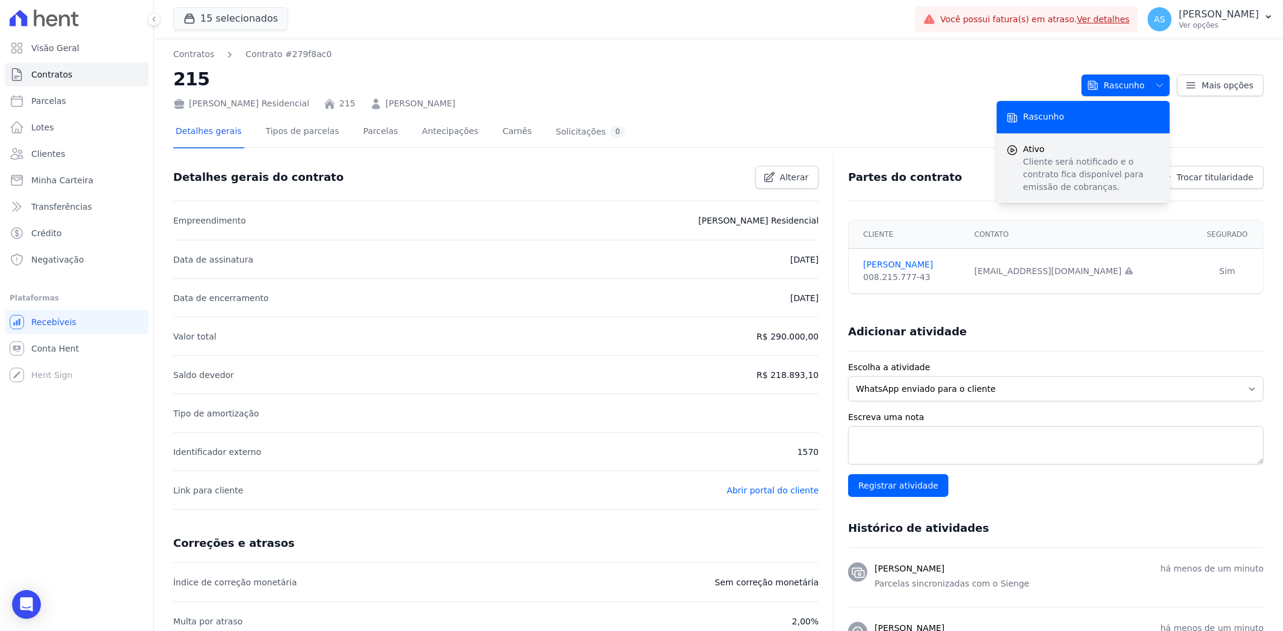
click at [1023, 163] on p "Cliente será notificado e o contrato fica disponível para emissão de cobranças." at bounding box center [1091, 175] width 137 height 38
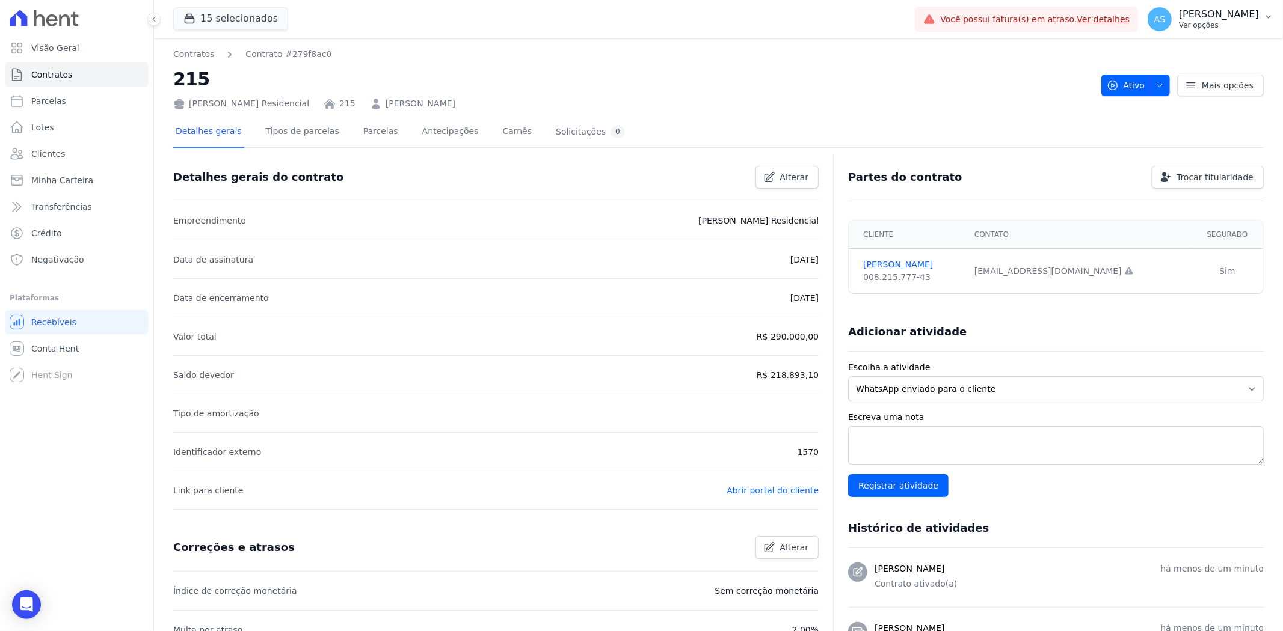
click at [1260, 18] on button "AS [PERSON_NAME] Ver opções" at bounding box center [1210, 19] width 145 height 34
click at [1168, 166] on link "Importar de ERP" at bounding box center [1206, 160] width 154 height 22
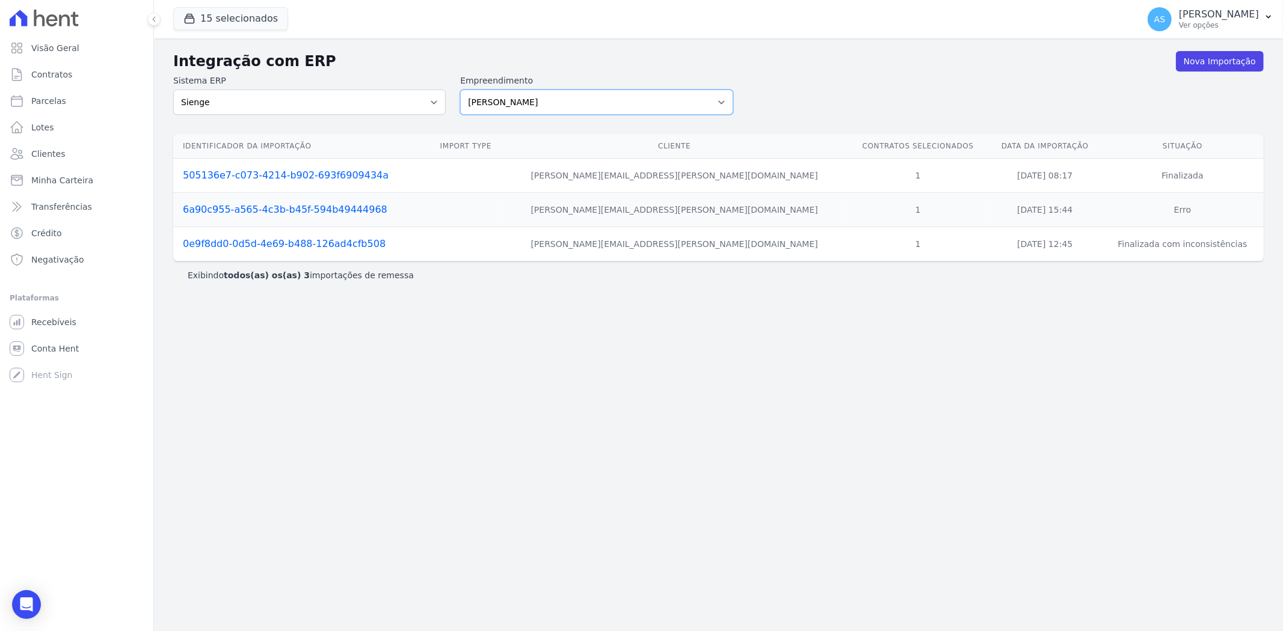
click at [729, 102] on select "Amaré Arpoador Art Prime - Irajá ÁUREOS B. Unique CTV Beat Residencial CTV Mob …" at bounding box center [596, 102] width 272 height 25
select select "af4cbe73-c281-4f2e-9229-1156d0214977"
click at [460, 90] on select "Amaré Arpoador Art Prime - Irajá ÁUREOS B. Unique CTV Beat Residencial CTV Mob …" at bounding box center [596, 102] width 272 height 25
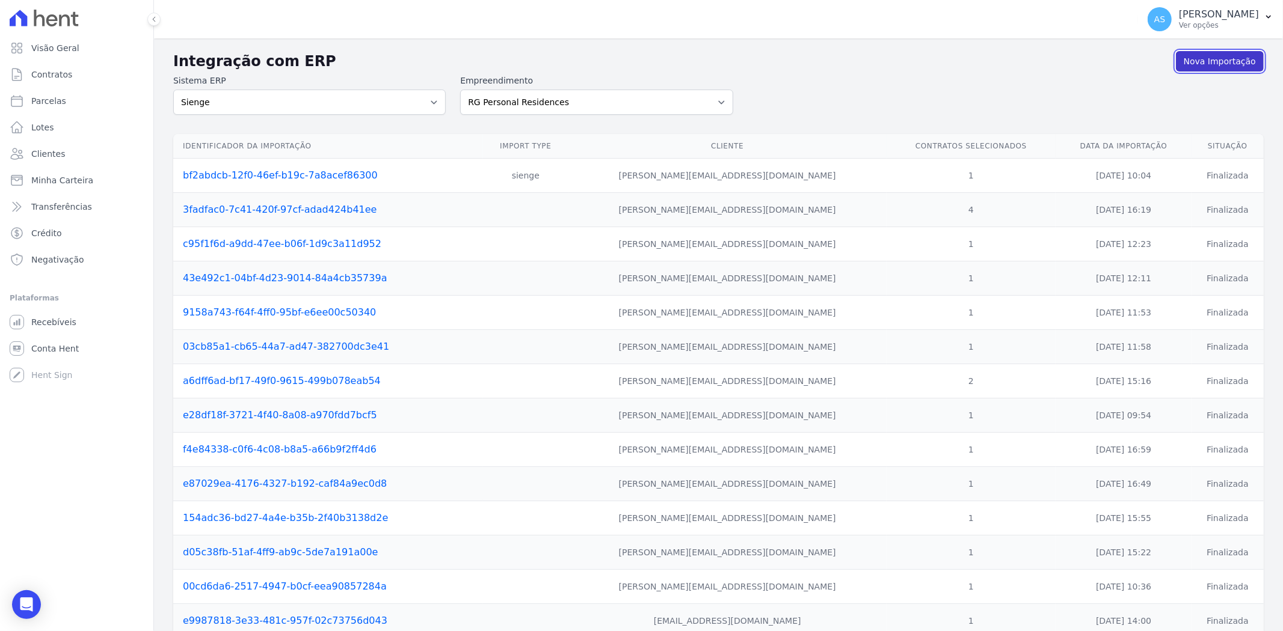
click at [1219, 58] on link "Nova Importação" at bounding box center [1220, 61] width 88 height 20
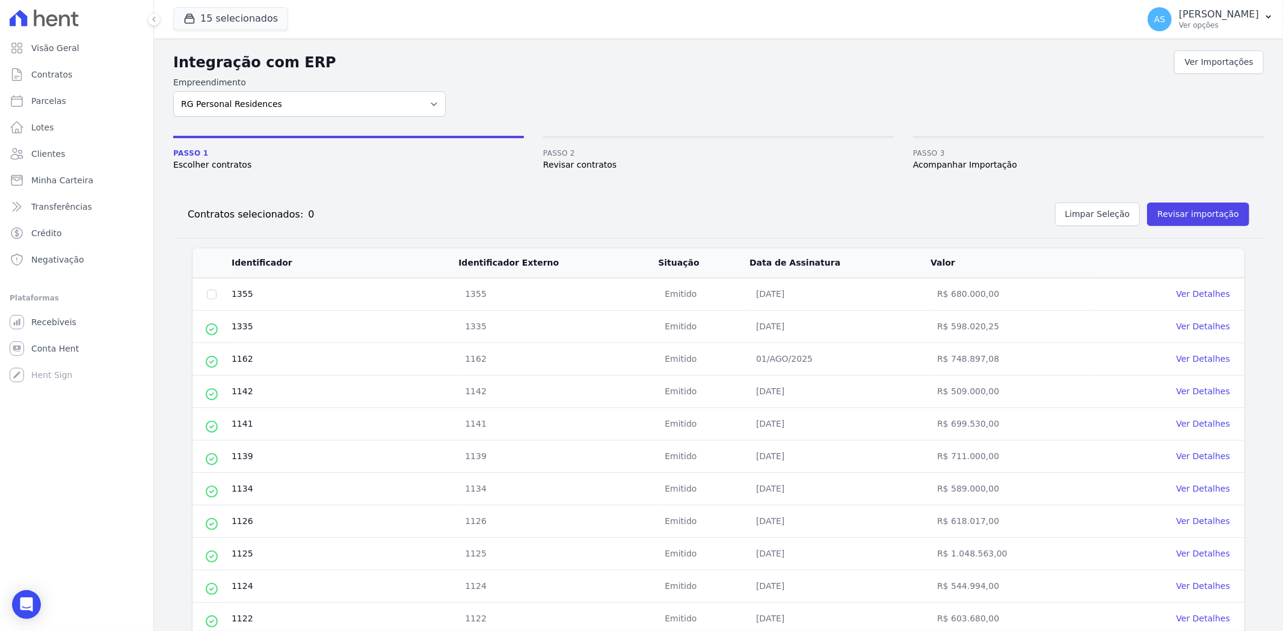
click at [205, 293] on td at bounding box center [211, 294] width 38 height 32
click at [213, 295] on input "checkbox" at bounding box center [212, 295] width 10 height 10
checkbox input "true"
click at [1176, 215] on button "Revisar importação" at bounding box center [1198, 214] width 102 height 23
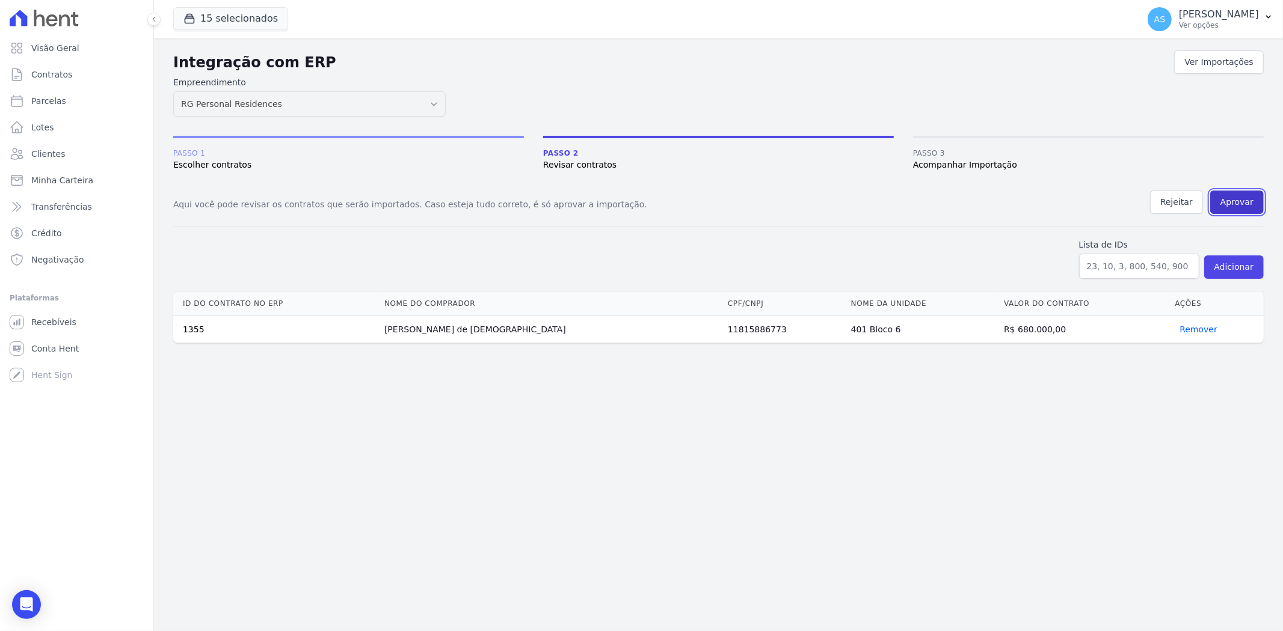
click at [1224, 202] on button "Aprovar" at bounding box center [1237, 202] width 54 height 23
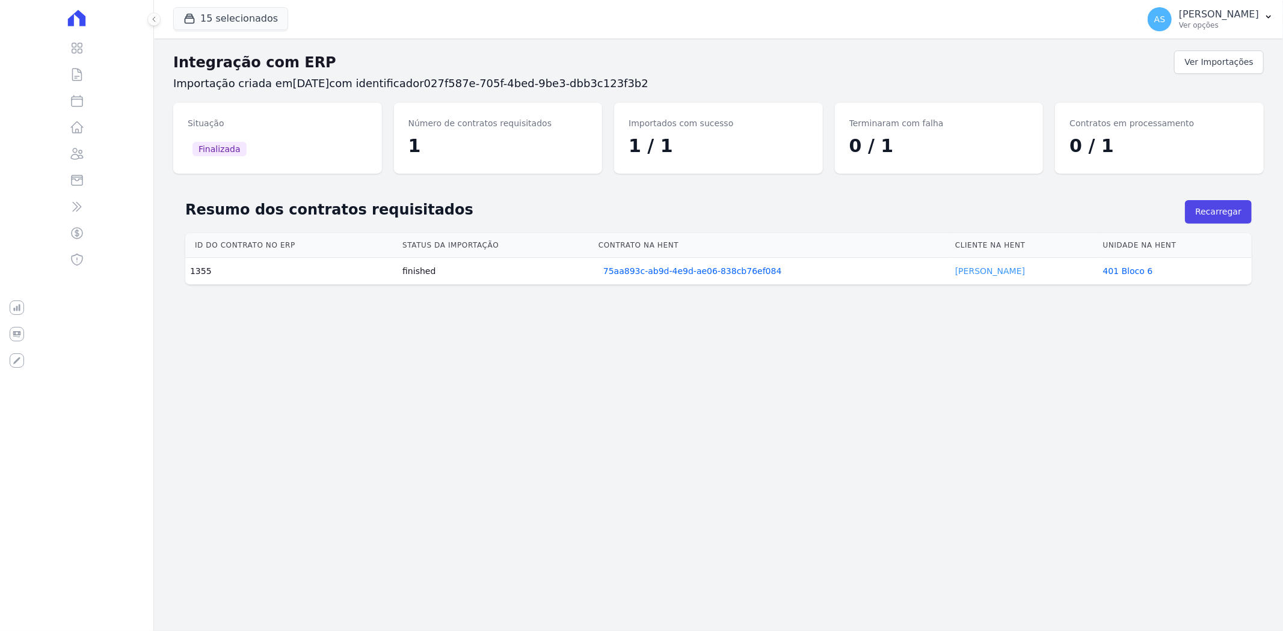
click at [958, 276] on link "João Jesus" at bounding box center [990, 271] width 70 height 10
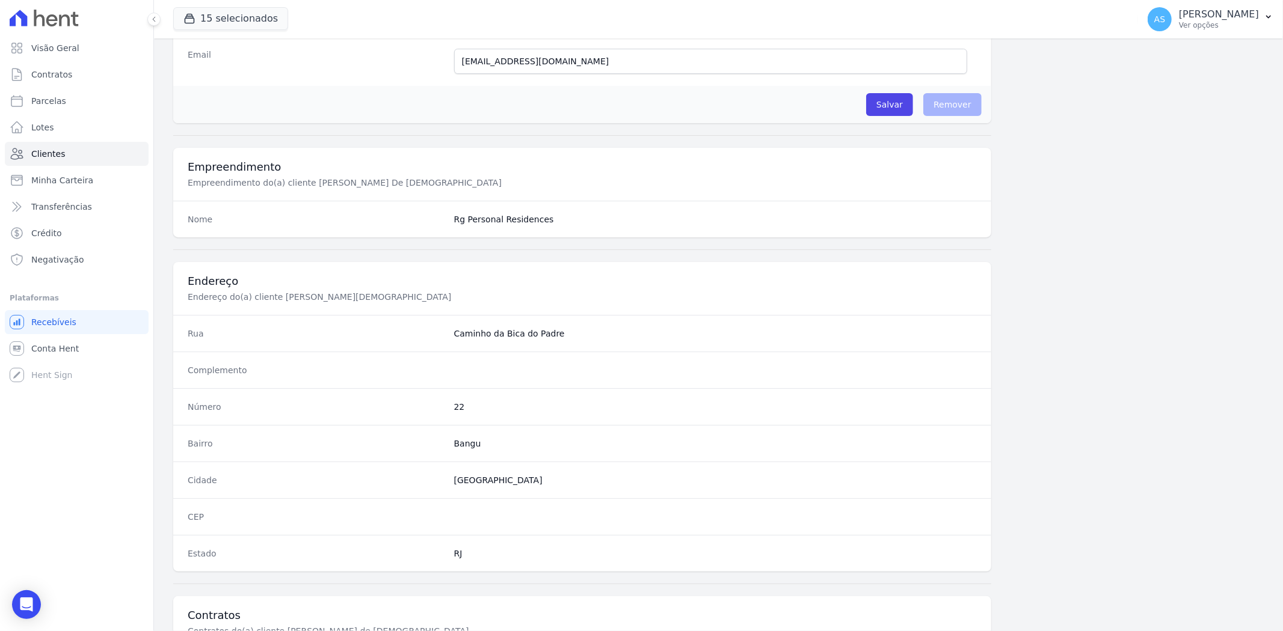
scroll to position [495, 0]
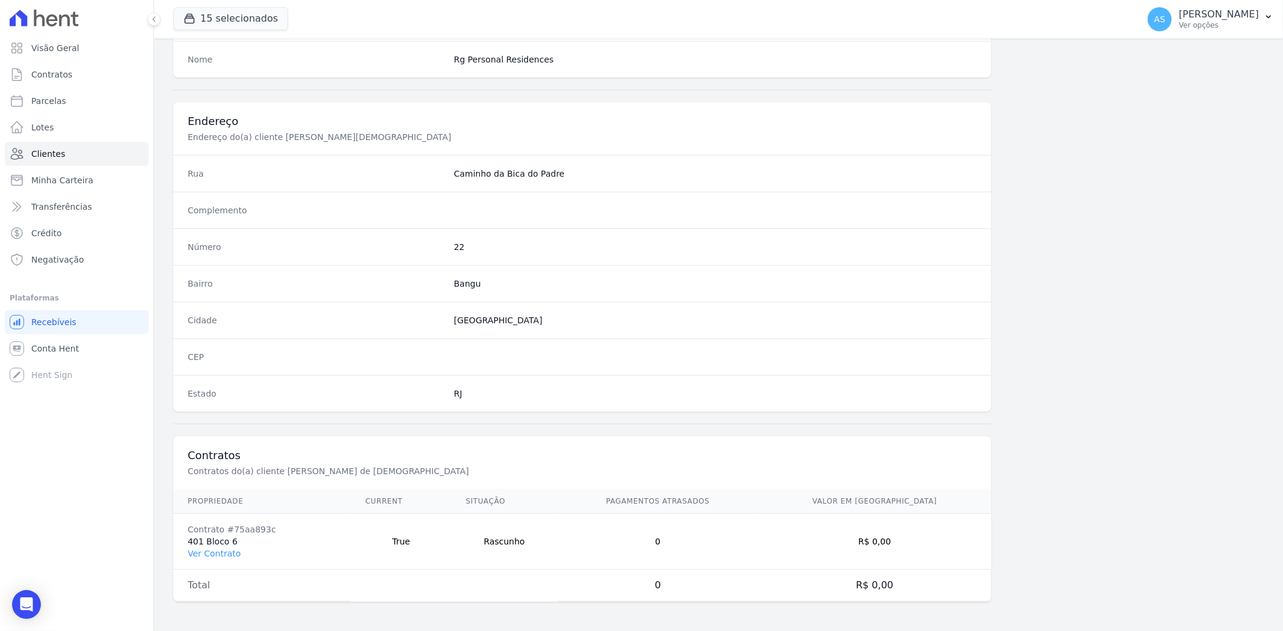
click at [207, 544] on td "Contrato #75aa893c 401 Bloco 6 Ver Contrato" at bounding box center [261, 542] width 177 height 56
click at [204, 554] on link "Ver Contrato" at bounding box center [214, 554] width 53 height 10
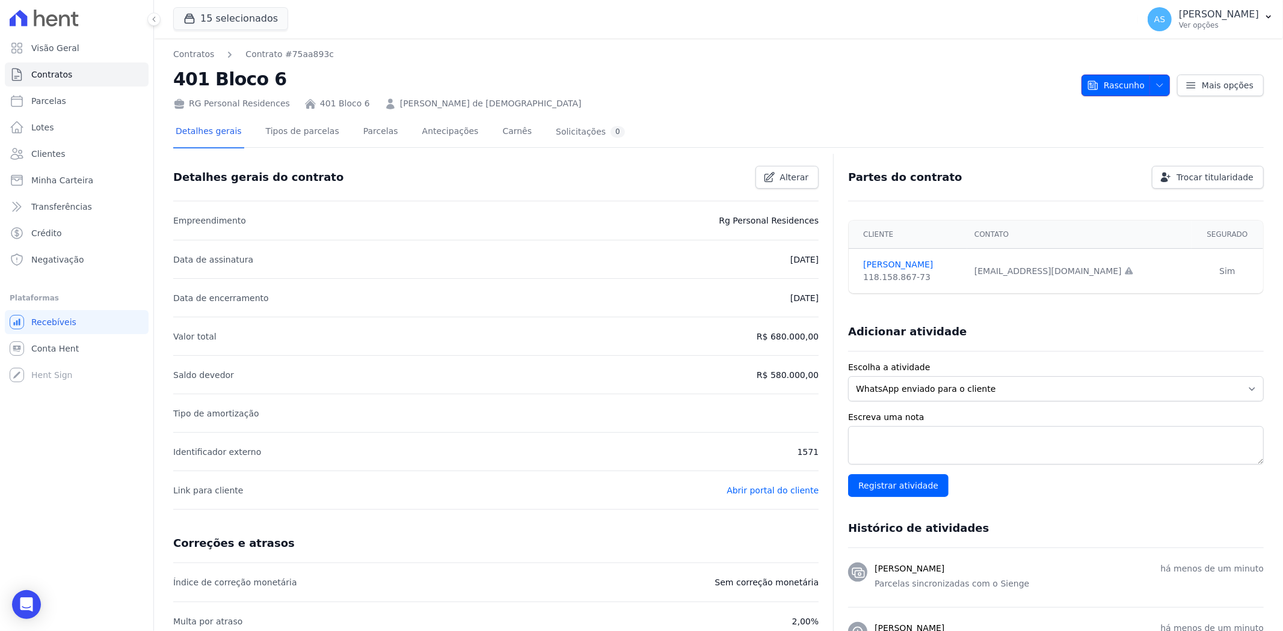
click at [1154, 84] on icon "button" at bounding box center [1159, 86] width 10 height 10
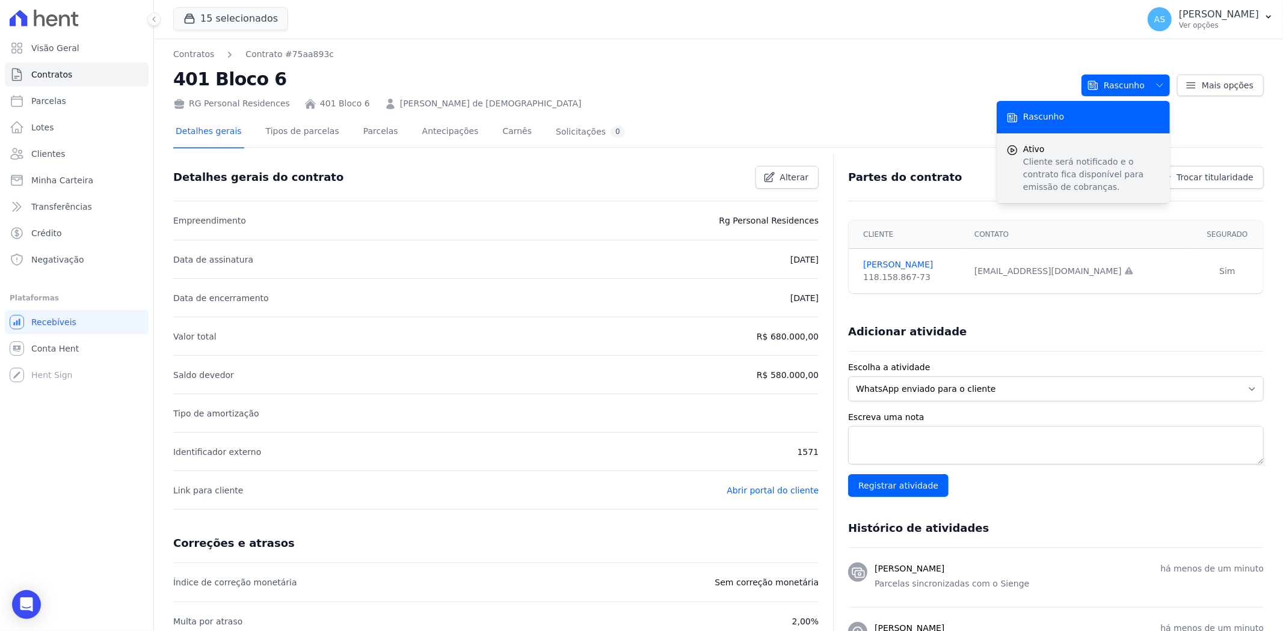
click at [1042, 161] on p "Cliente será notificado e o contrato fica disponível para emissão de cobranças." at bounding box center [1091, 175] width 137 height 38
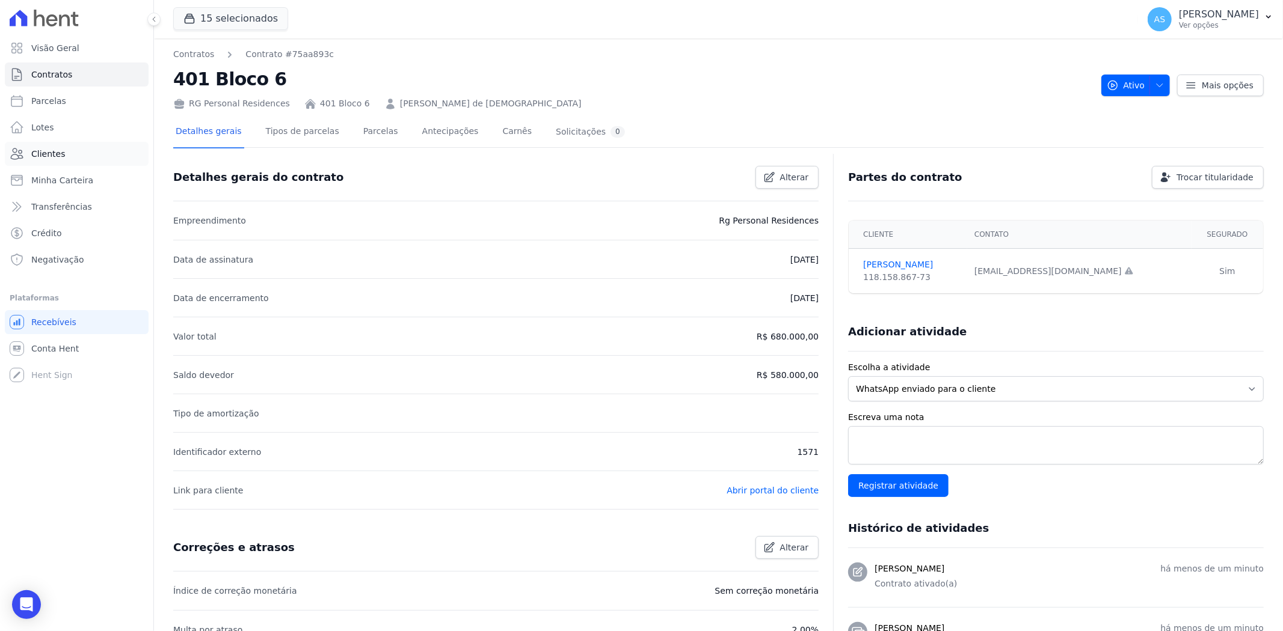
click at [54, 153] on span "Clientes" at bounding box center [48, 154] width 34 height 12
click at [57, 179] on span "Minha Carteira" at bounding box center [62, 180] width 62 height 12
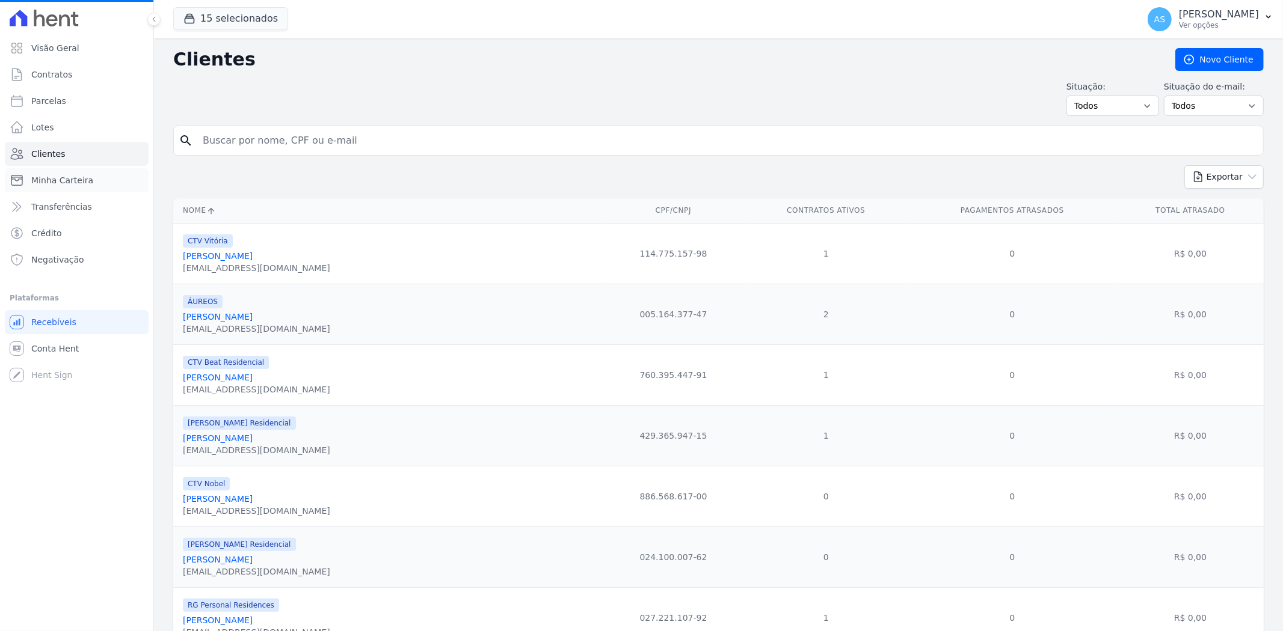
click at [57, 179] on span "Minha Carteira" at bounding box center [62, 180] width 62 height 12
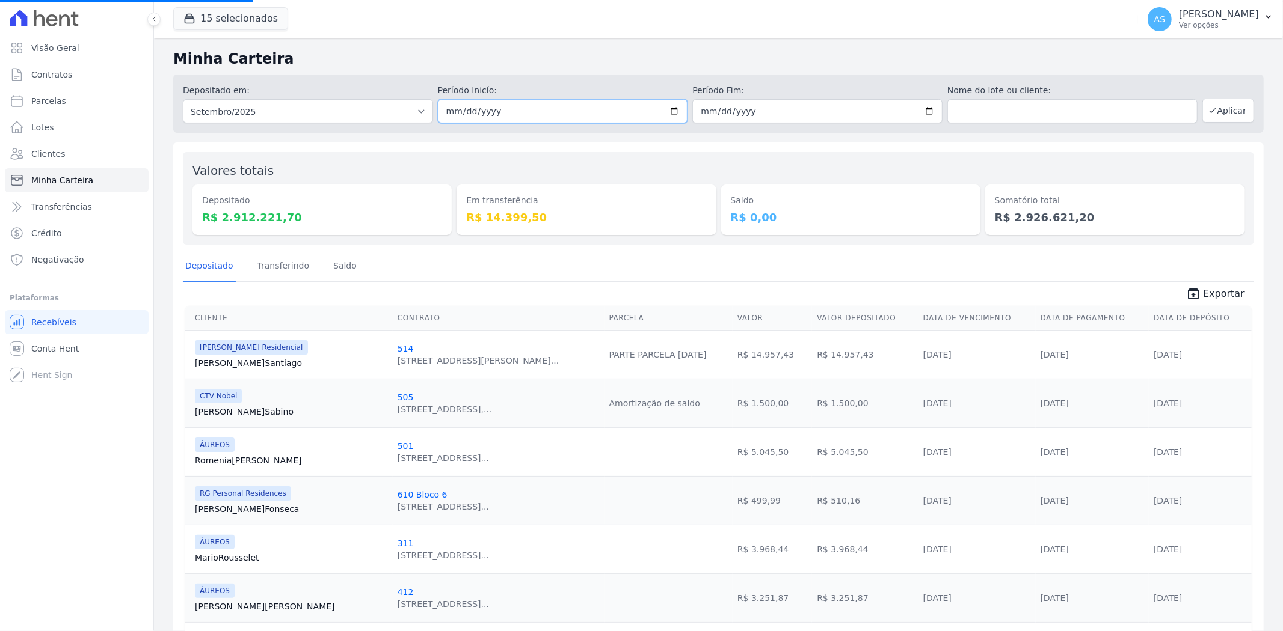
click at [667, 109] on input "2025-09-01" at bounding box center [563, 111] width 250 height 24
click at [675, 106] on input "2025-09-01" at bounding box center [563, 111] width 250 height 24
type input "[DATE]"
click at [924, 106] on input "2025-09-30" at bounding box center [817, 111] width 250 height 24
type input "[DATE]"
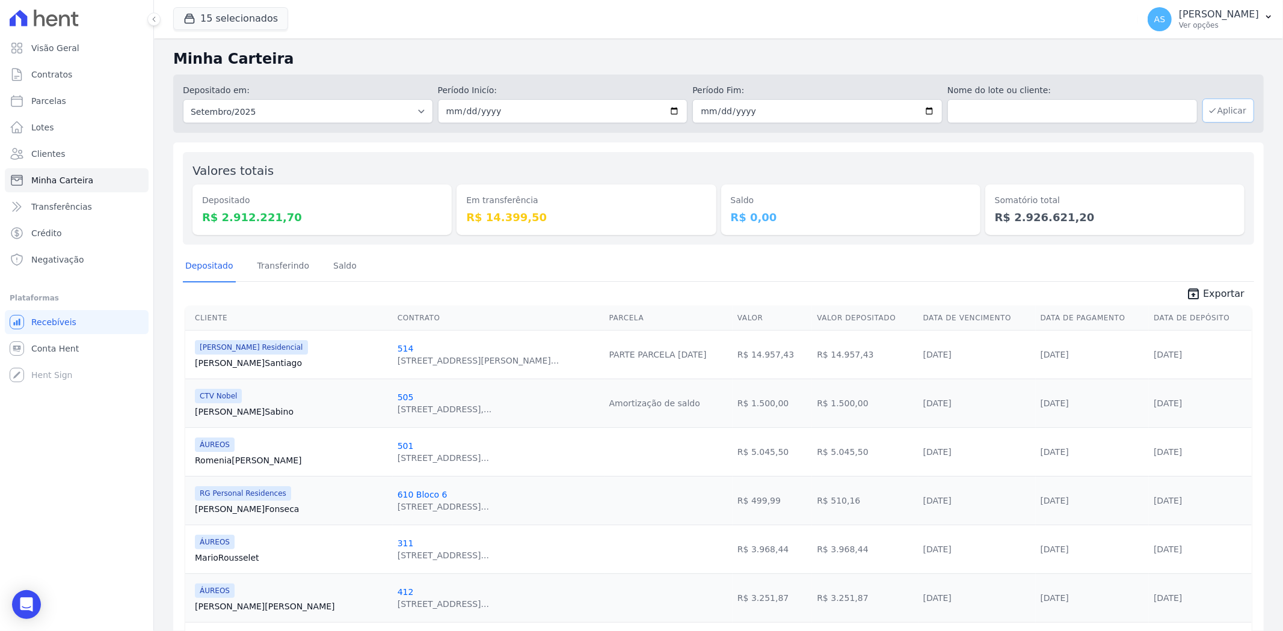
click at [1210, 109] on button "Aplicar" at bounding box center [1228, 111] width 52 height 24
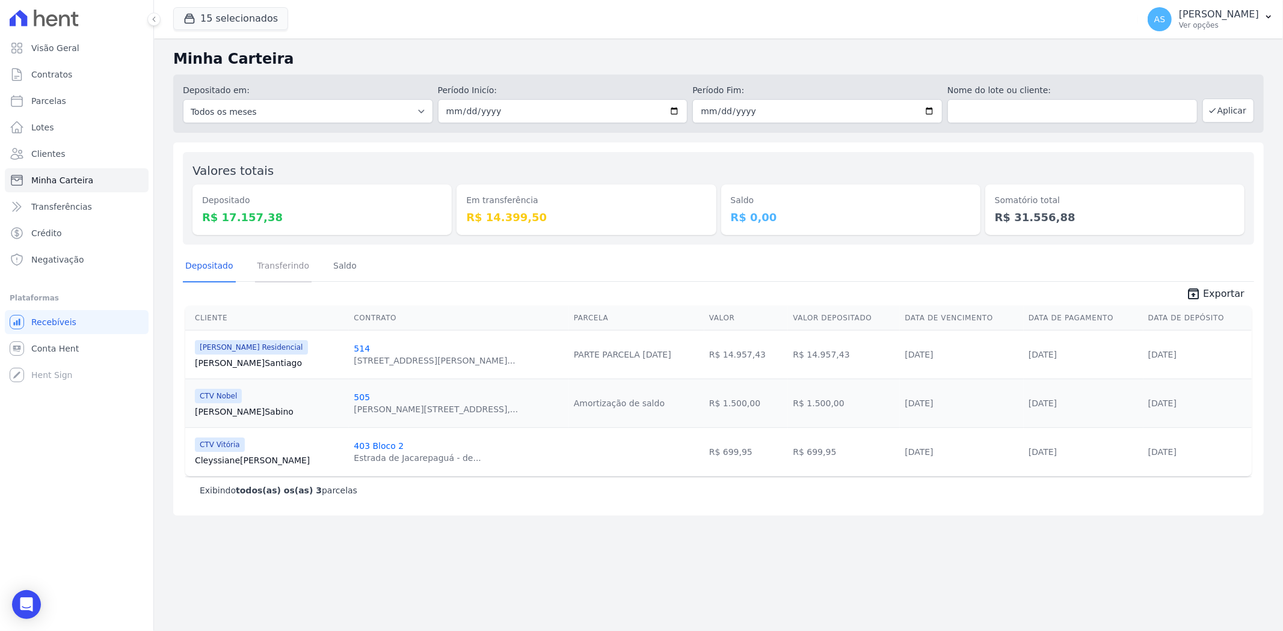
click at [259, 265] on link "Transferindo" at bounding box center [283, 266] width 57 height 31
